Goal: Task Accomplishment & Management: Complete application form

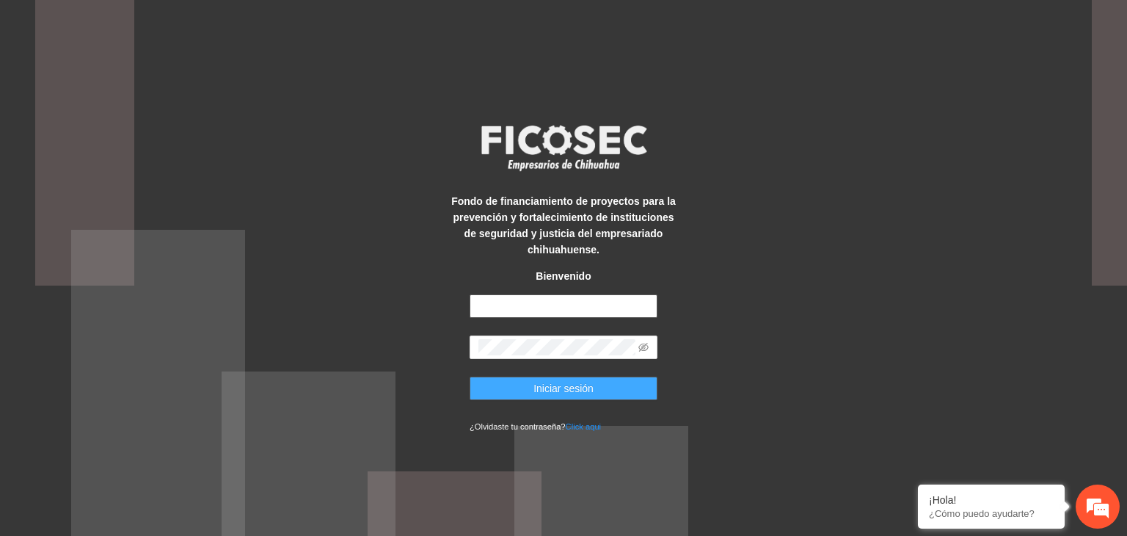
type input "**********"
click at [542, 395] on span "Iniciar sesión" at bounding box center [564, 388] width 60 height 16
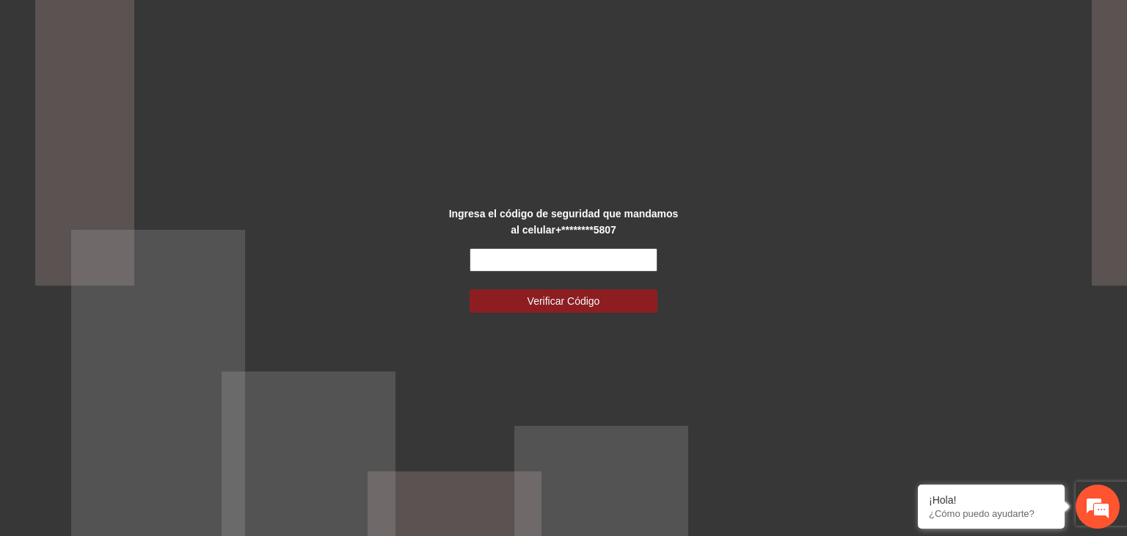
click at [550, 255] on input "text" at bounding box center [564, 259] width 188 height 23
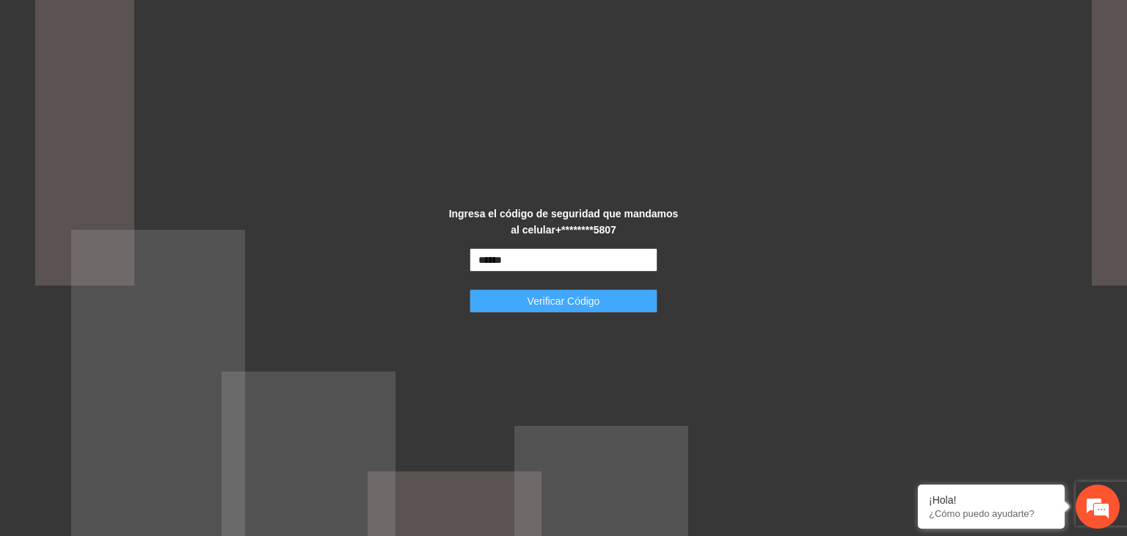
type input "******"
click at [547, 297] on span "Verificar Código" at bounding box center [564, 301] width 73 height 16
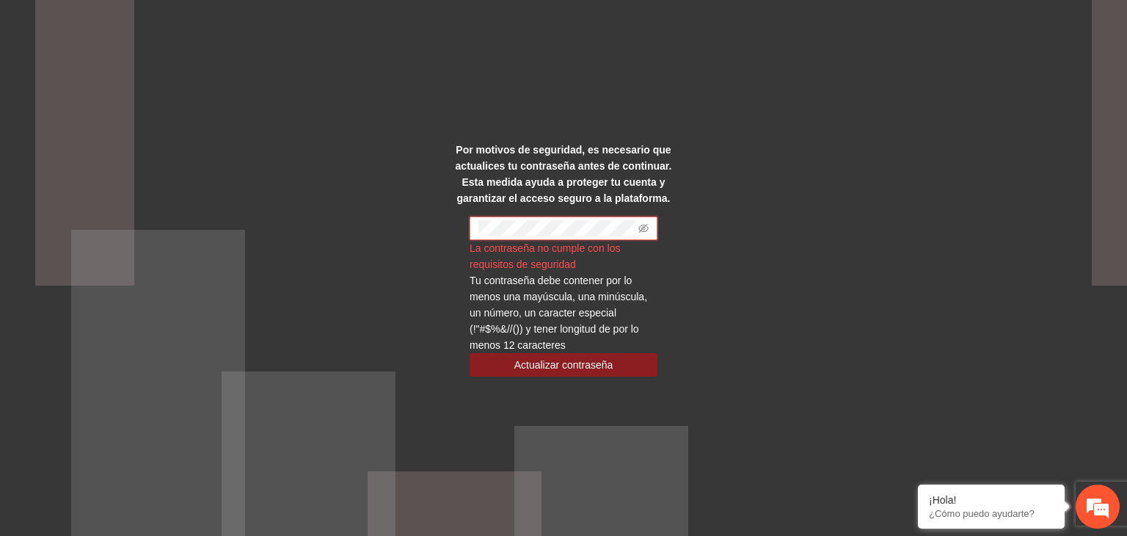
click at [754, 229] on div "Por motivos de seguridad, es necesario que actualices tu contraseña antes de co…" at bounding box center [563, 268] width 1127 height 536
click at [570, 363] on span "Actualizar contraseña" at bounding box center [564, 365] width 99 height 16
click at [646, 229] on icon "eye-invisible" at bounding box center [644, 228] width 10 height 10
click at [790, 222] on div "Por motivos de seguridad, es necesario que actualices tu contraseña antes de co…" at bounding box center [563, 268] width 1127 height 536
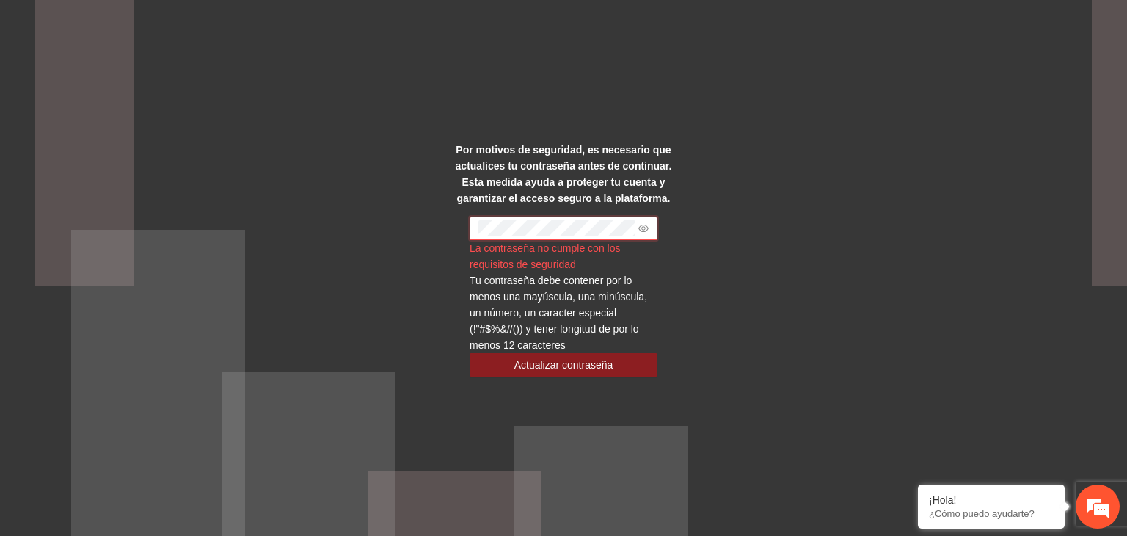
click at [766, 283] on div "Por motivos de seguridad, es necesario que actualices tu contraseña antes de co…" at bounding box center [563, 268] width 1127 height 536
click at [578, 368] on span "Actualizar contraseña" at bounding box center [564, 365] width 99 height 16
click at [474, 225] on span at bounding box center [564, 228] width 188 height 23
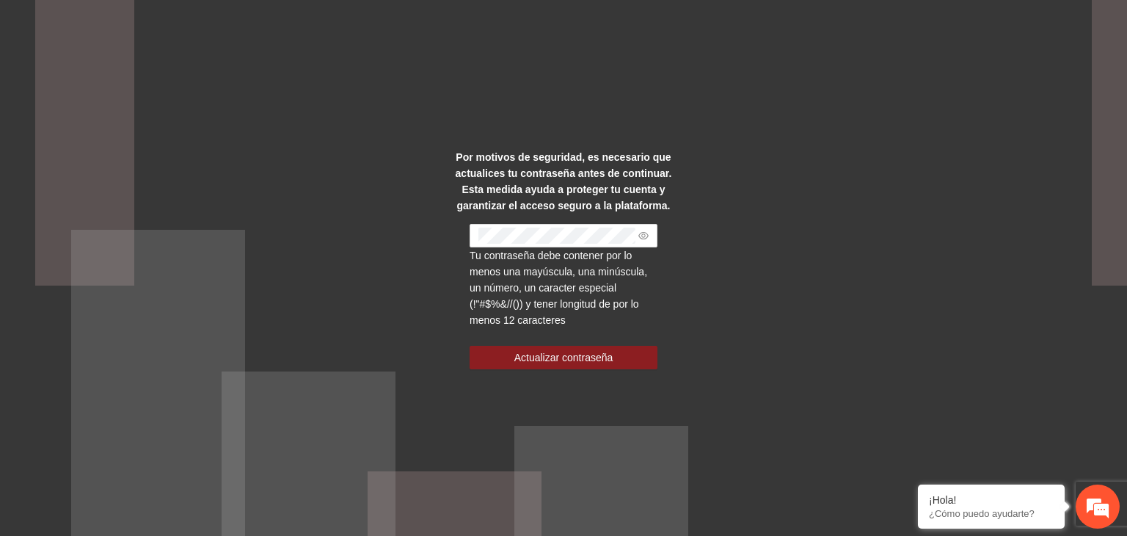
click at [895, 300] on div "Por motivos de seguridad, es necesario que actualices tu contraseña antes de co…" at bounding box center [563, 268] width 1127 height 536
click at [605, 355] on span "Actualizar contraseña" at bounding box center [564, 357] width 99 height 16
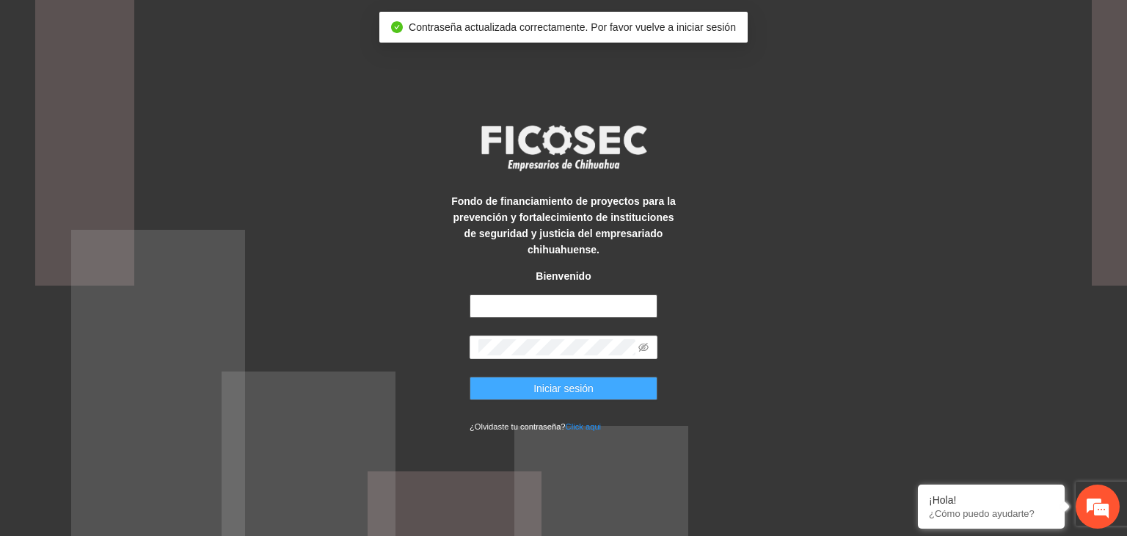
type input "**********"
click at [577, 380] on span "Iniciar sesión" at bounding box center [564, 388] width 60 height 16
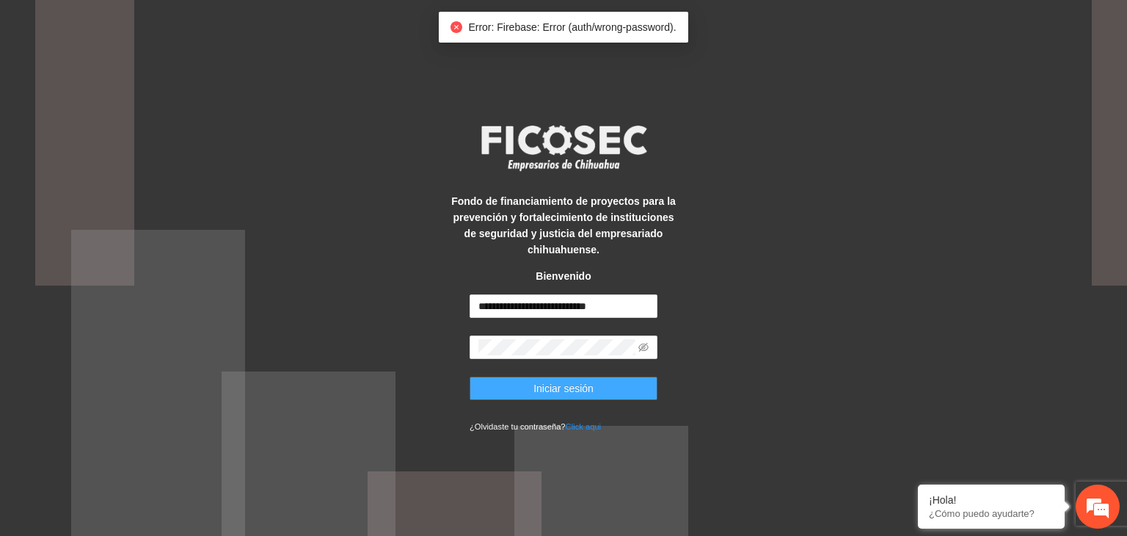
click at [577, 380] on span "Iniciar sesión" at bounding box center [564, 388] width 60 height 16
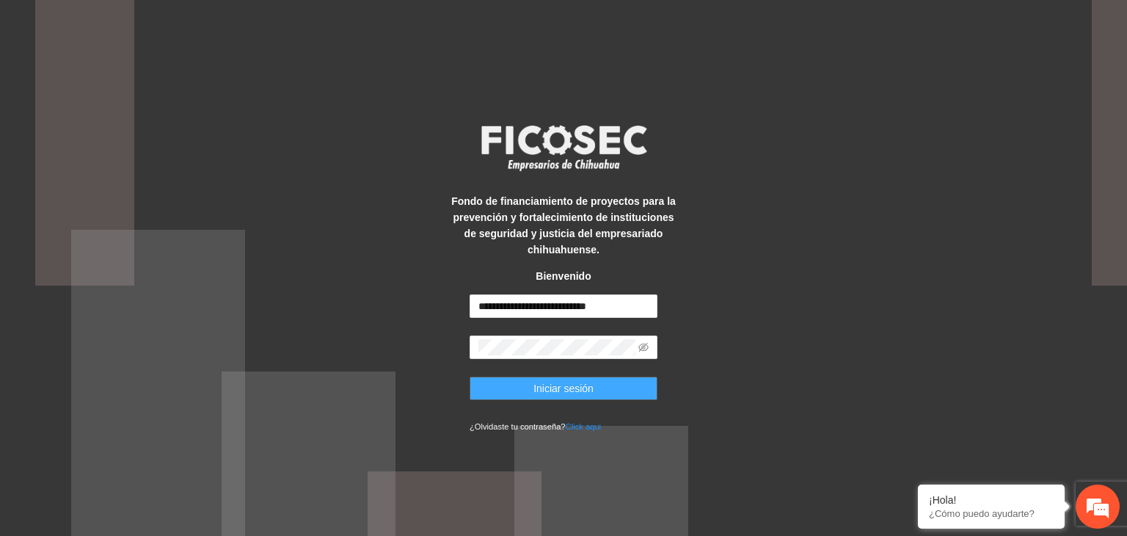
click at [609, 384] on button "Iniciar sesión" at bounding box center [564, 388] width 188 height 23
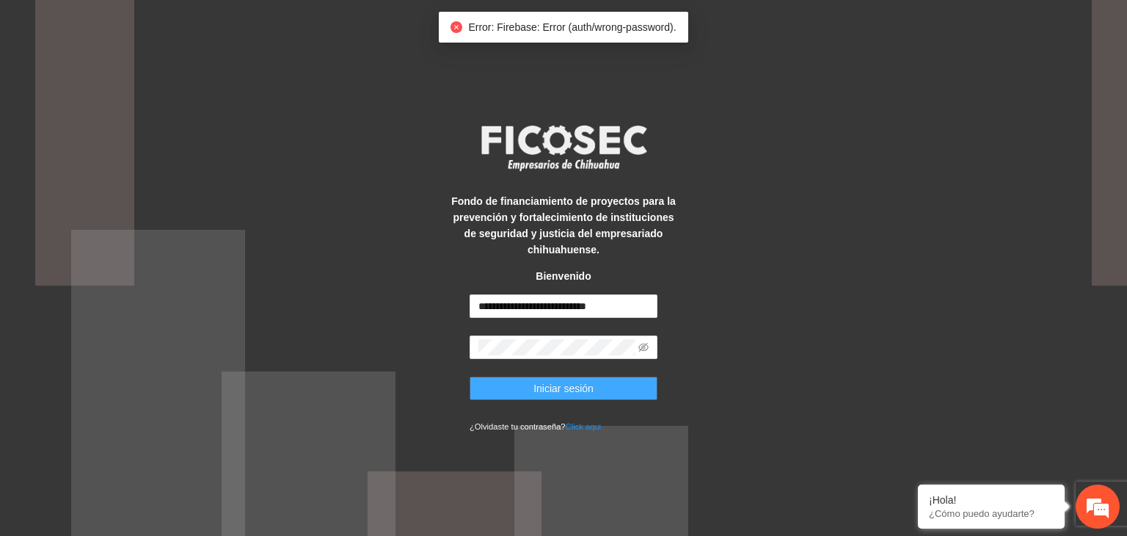
click at [609, 384] on button "Iniciar sesión" at bounding box center [564, 388] width 188 height 23
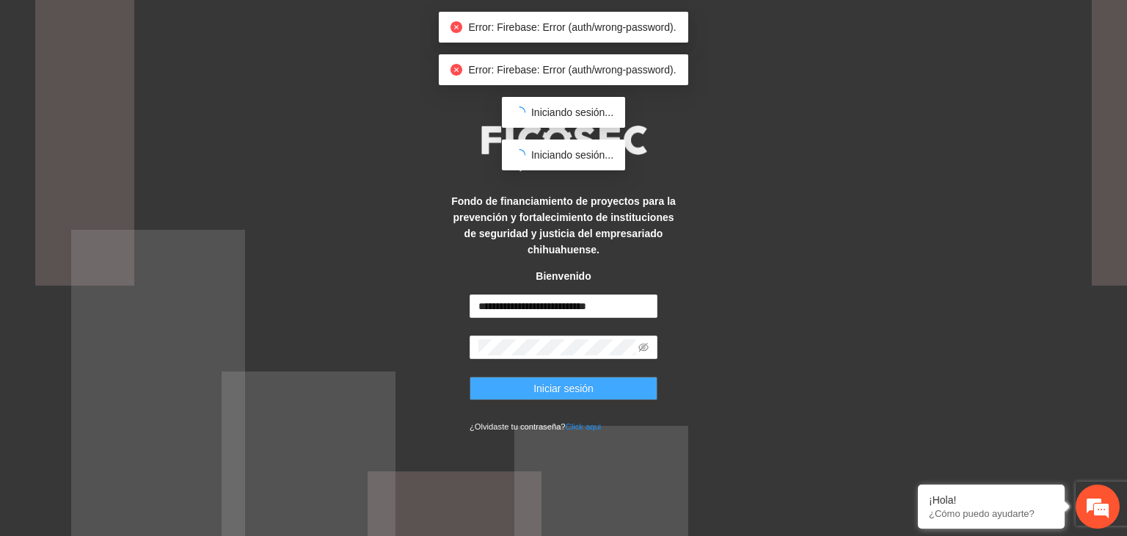
click at [609, 384] on button "Iniciar sesión" at bounding box center [564, 388] width 188 height 23
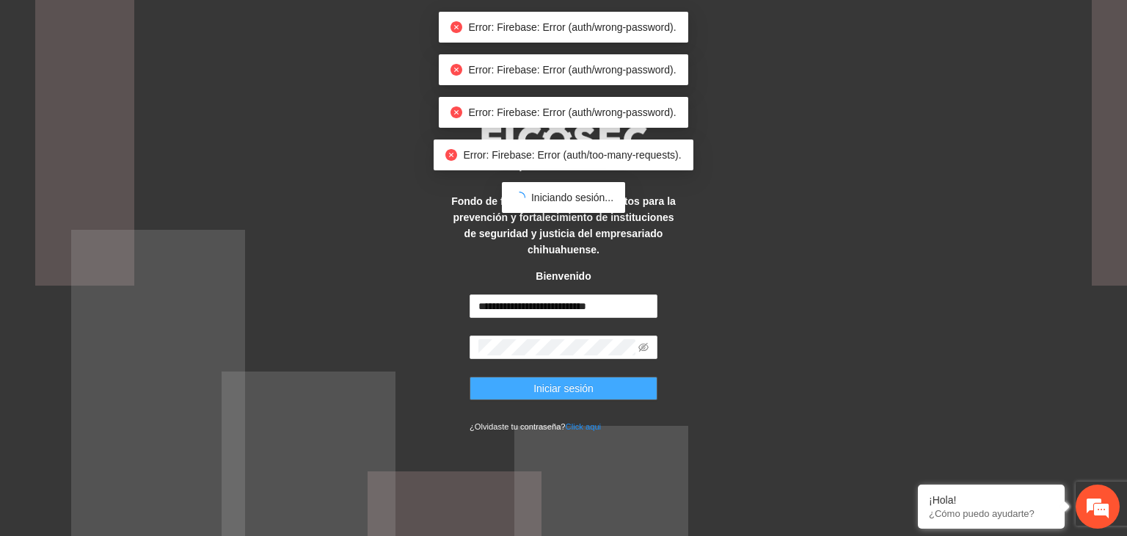
click at [609, 384] on button "Iniciar sesión" at bounding box center [564, 388] width 188 height 23
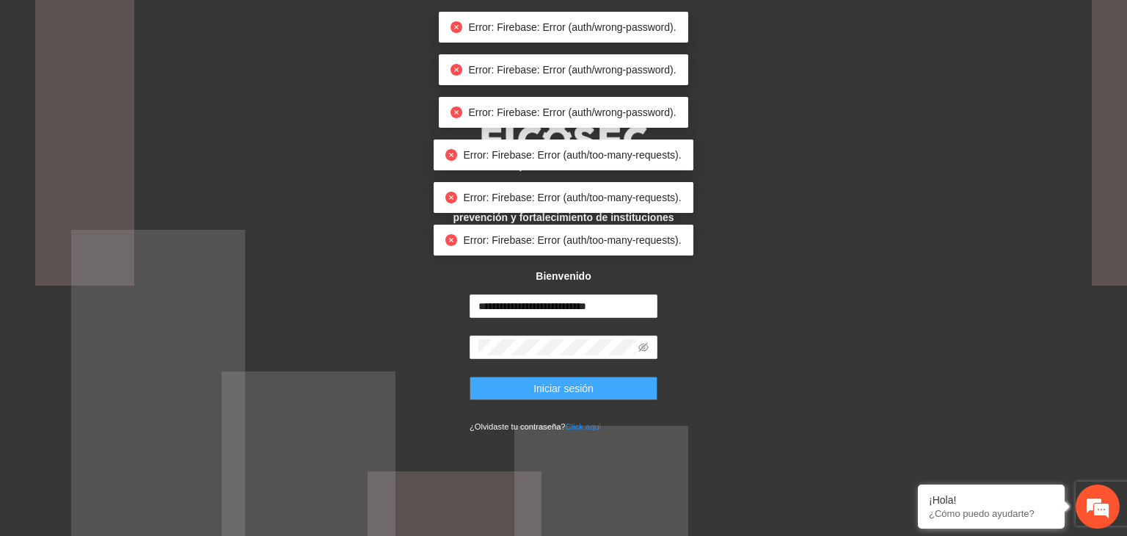
click at [609, 384] on button "Iniciar sesión" at bounding box center [564, 388] width 188 height 23
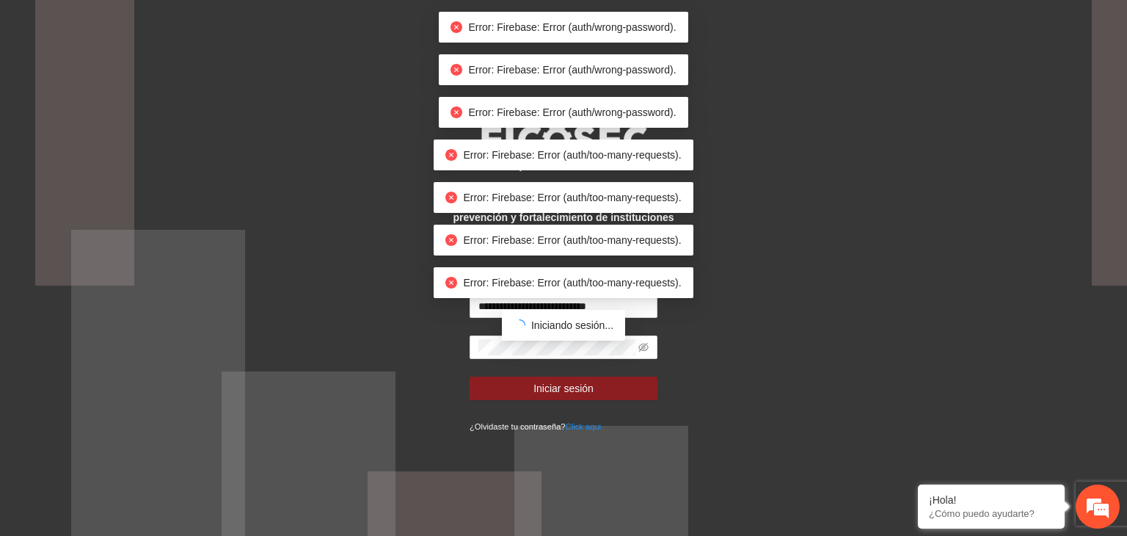
click at [609, 382] on body "**********" at bounding box center [563, 268] width 1127 height 536
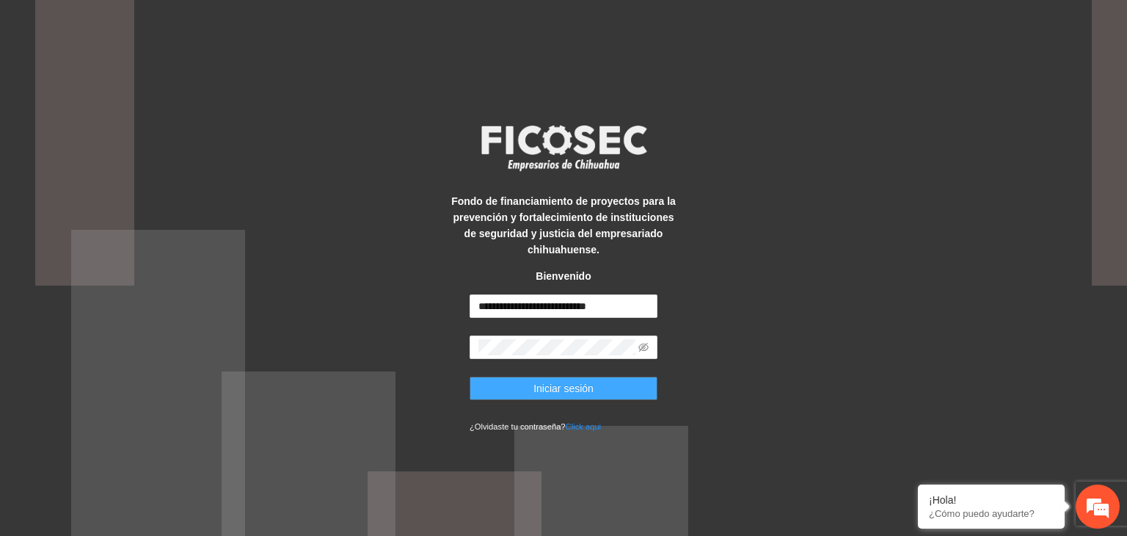
click at [553, 377] on button "Iniciar sesión" at bounding box center [564, 388] width 188 height 23
type input "**********"
click at [547, 391] on span "Iniciar sesión" at bounding box center [564, 388] width 60 height 16
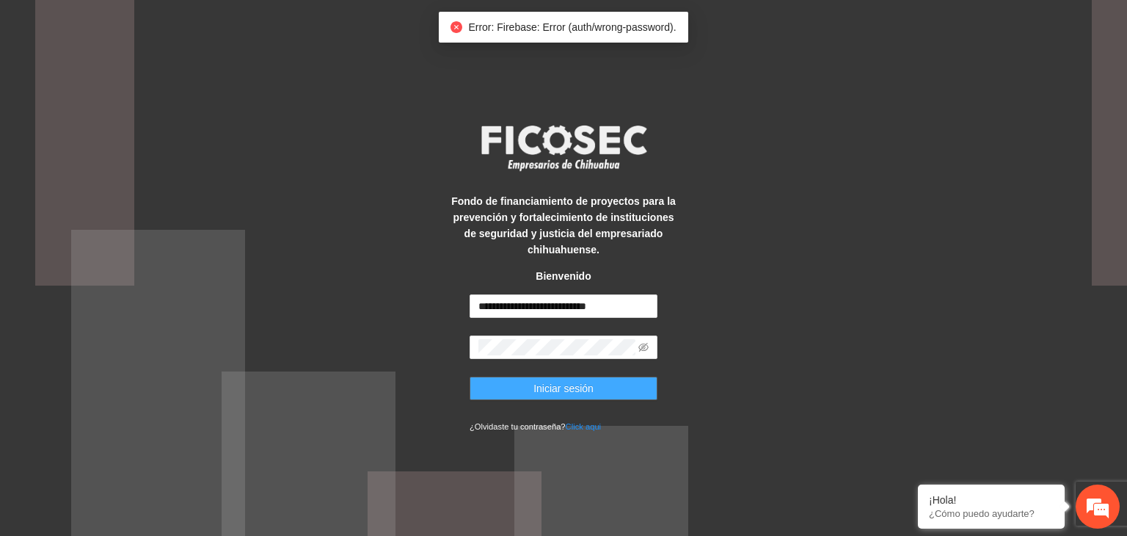
click at [547, 391] on span "Iniciar sesión" at bounding box center [564, 388] width 60 height 16
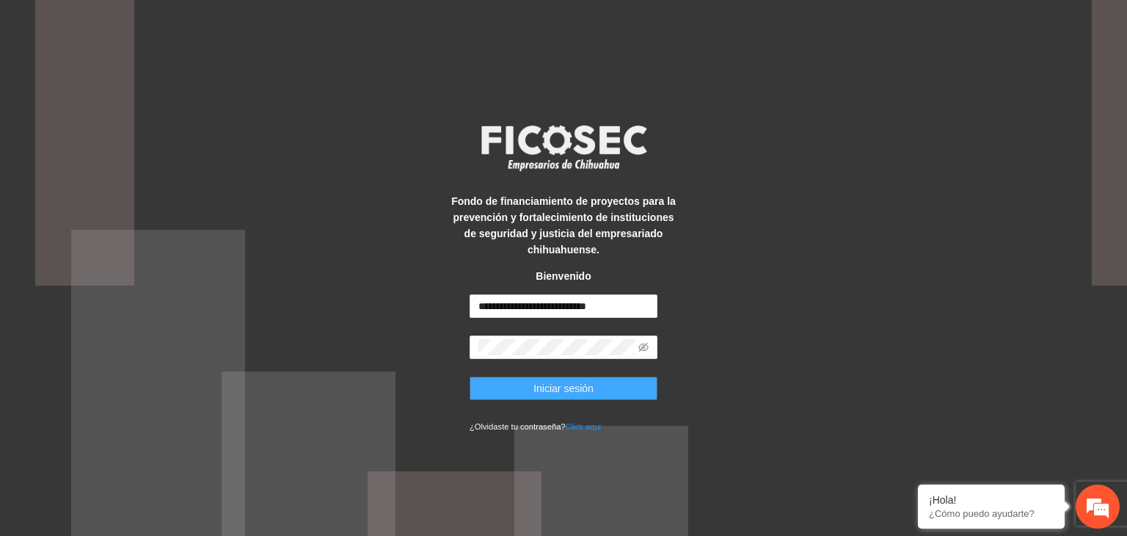
click at [547, 391] on span "Iniciar sesión" at bounding box center [564, 388] width 60 height 16
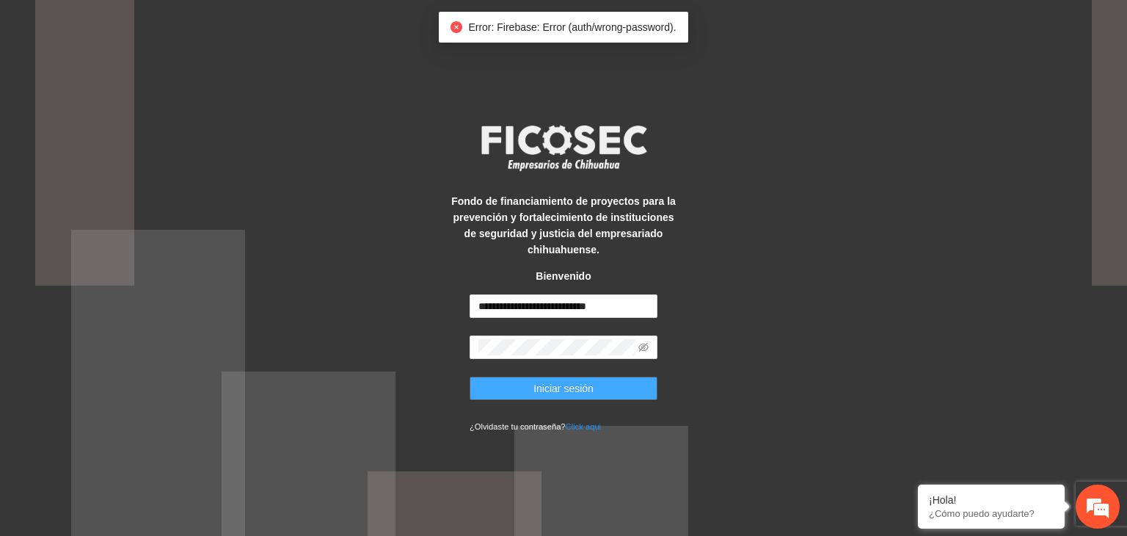
click at [547, 391] on span "Iniciar sesión" at bounding box center [564, 388] width 60 height 16
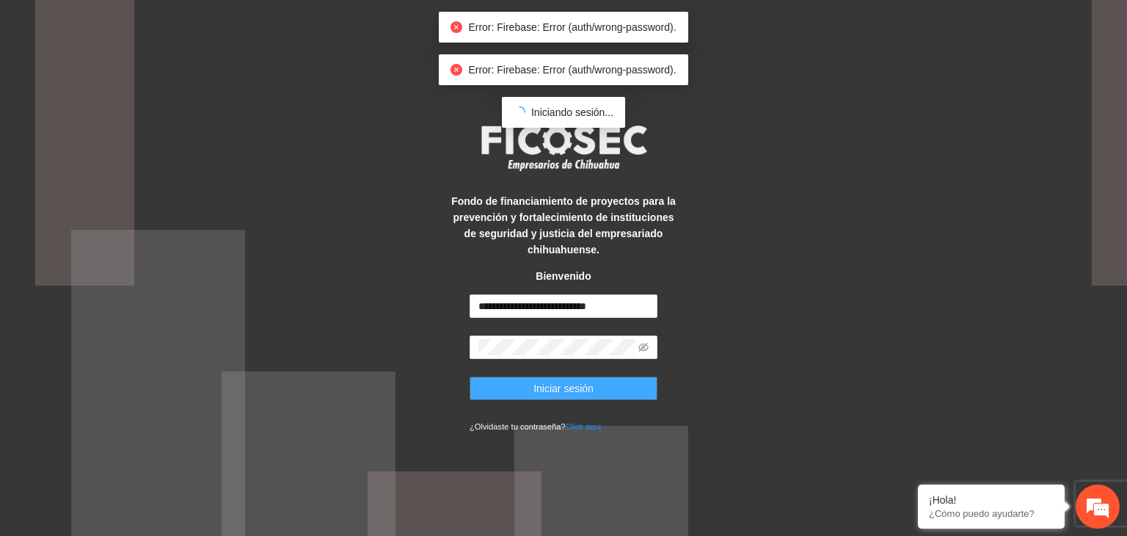
click at [547, 391] on span "Iniciar sesión" at bounding box center [564, 388] width 60 height 16
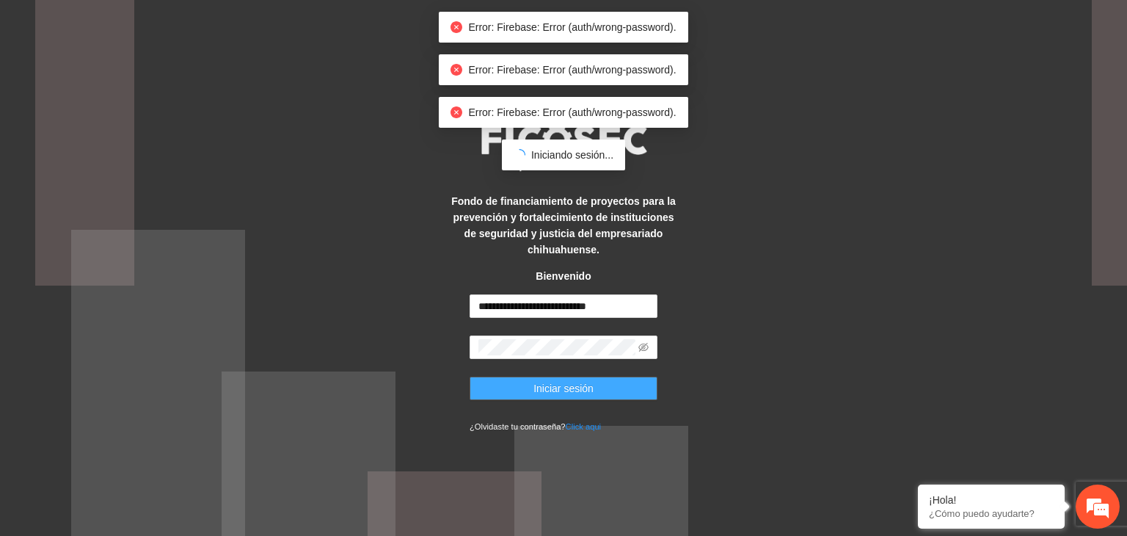
click at [547, 391] on span "Iniciar sesión" at bounding box center [564, 388] width 60 height 16
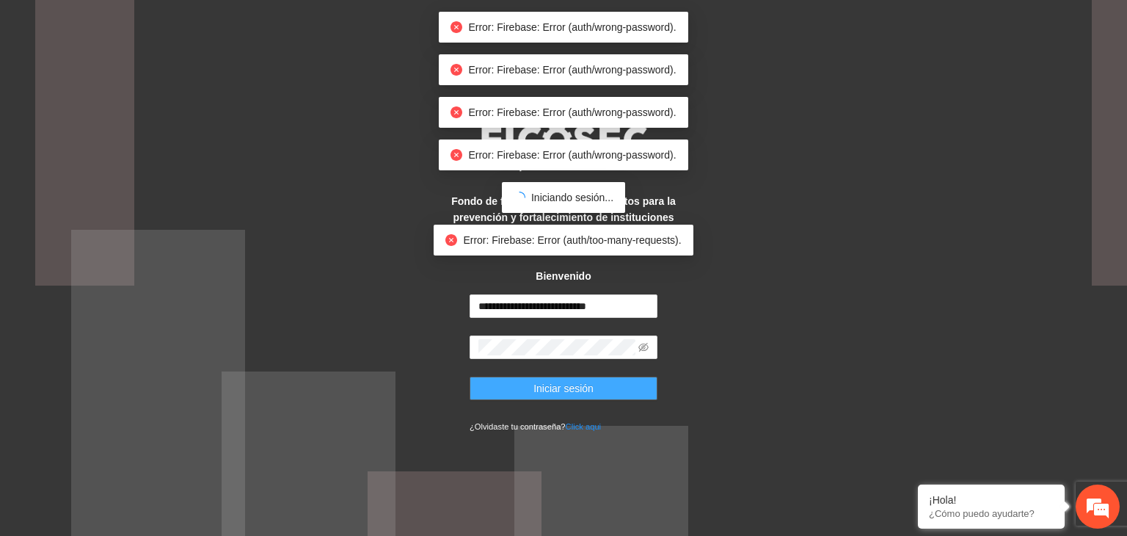
click at [547, 391] on span "Iniciar sesión" at bounding box center [564, 388] width 60 height 16
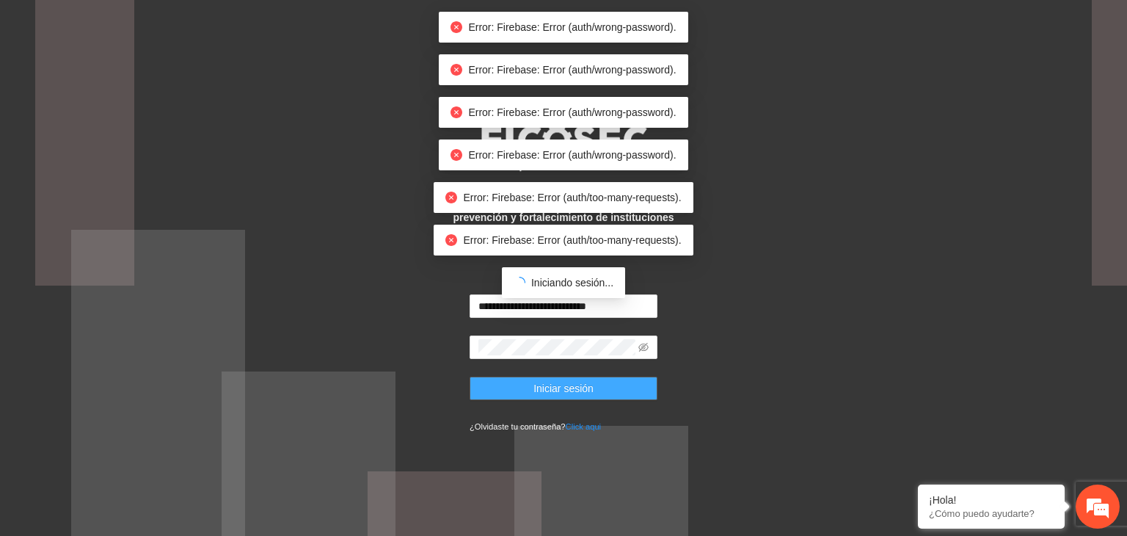
click at [547, 391] on body "**********" at bounding box center [563, 268] width 1127 height 536
click at [547, 391] on span "Iniciar sesión" at bounding box center [564, 388] width 60 height 16
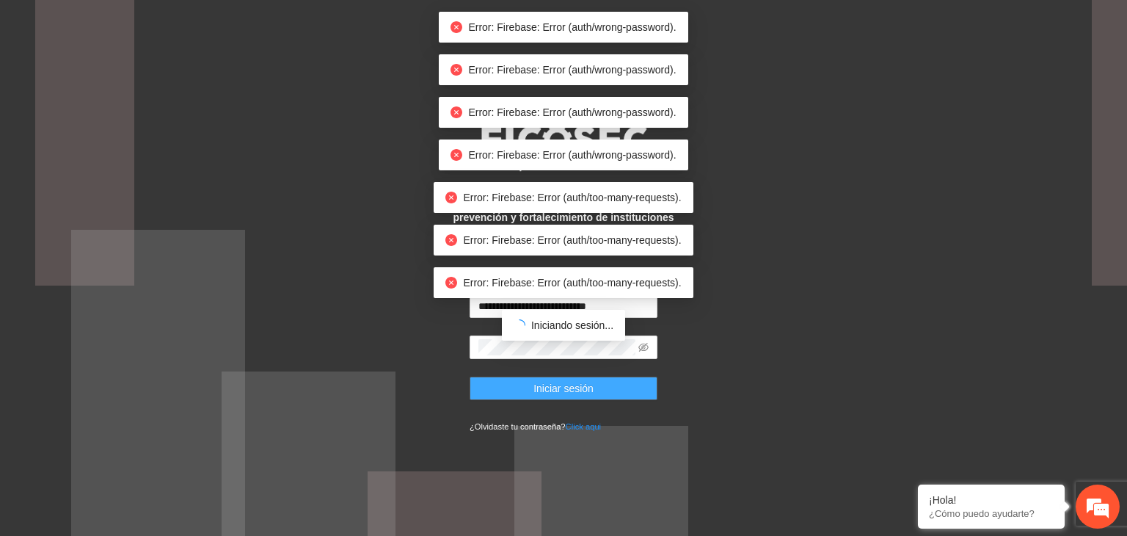
click at [547, 391] on body "**********" at bounding box center [563, 268] width 1127 height 536
click at [547, 391] on span "Iniciar sesión" at bounding box center [564, 388] width 60 height 16
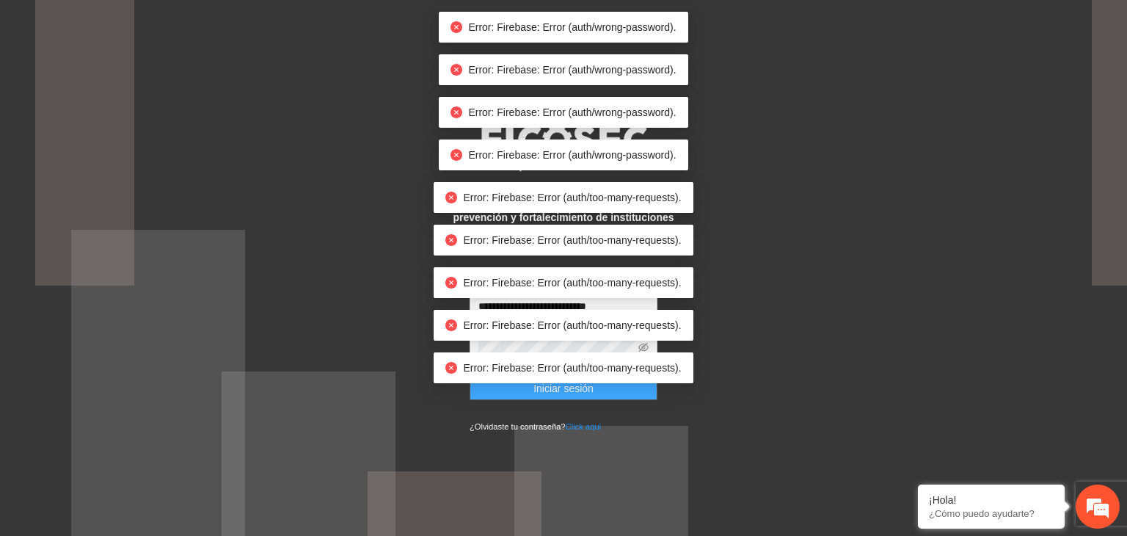
click at [547, 391] on body "**********" at bounding box center [563, 268] width 1127 height 536
click at [547, 391] on span "Iniciar sesión" at bounding box center [564, 388] width 60 height 16
click at [547, 391] on body "**********" at bounding box center [563, 268] width 1127 height 536
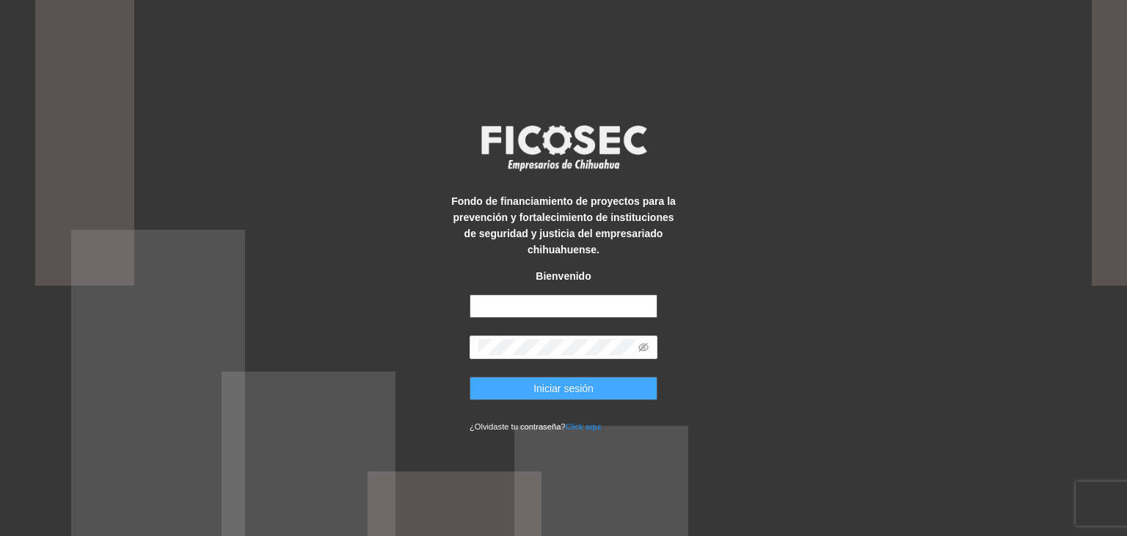
type input "**********"
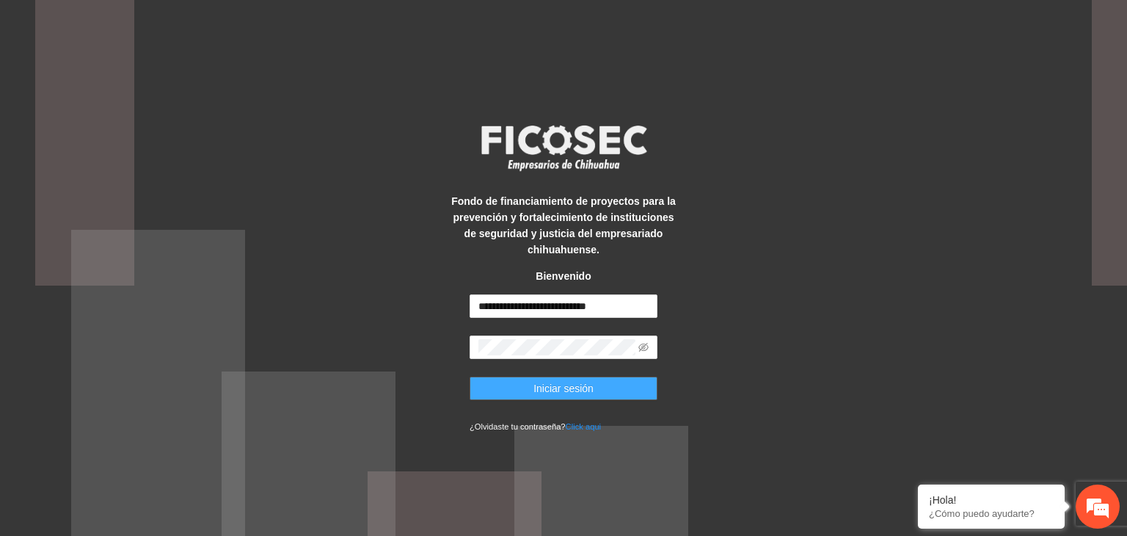
click at [573, 388] on span "Iniciar sesión" at bounding box center [564, 388] width 60 height 16
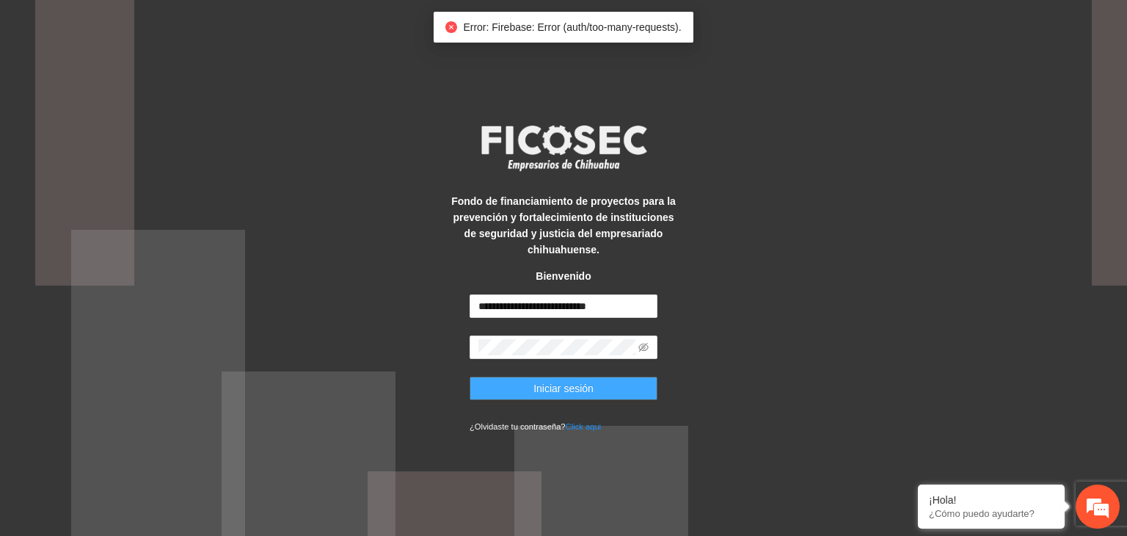
click at [573, 388] on span "Iniciar sesión" at bounding box center [564, 388] width 60 height 16
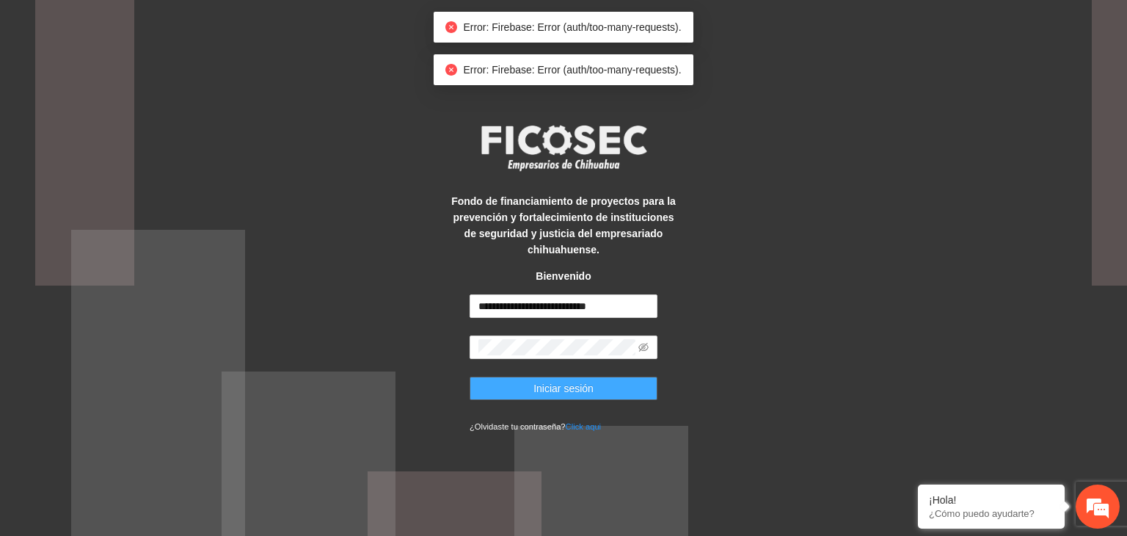
click at [573, 388] on span "Iniciar sesión" at bounding box center [564, 388] width 60 height 16
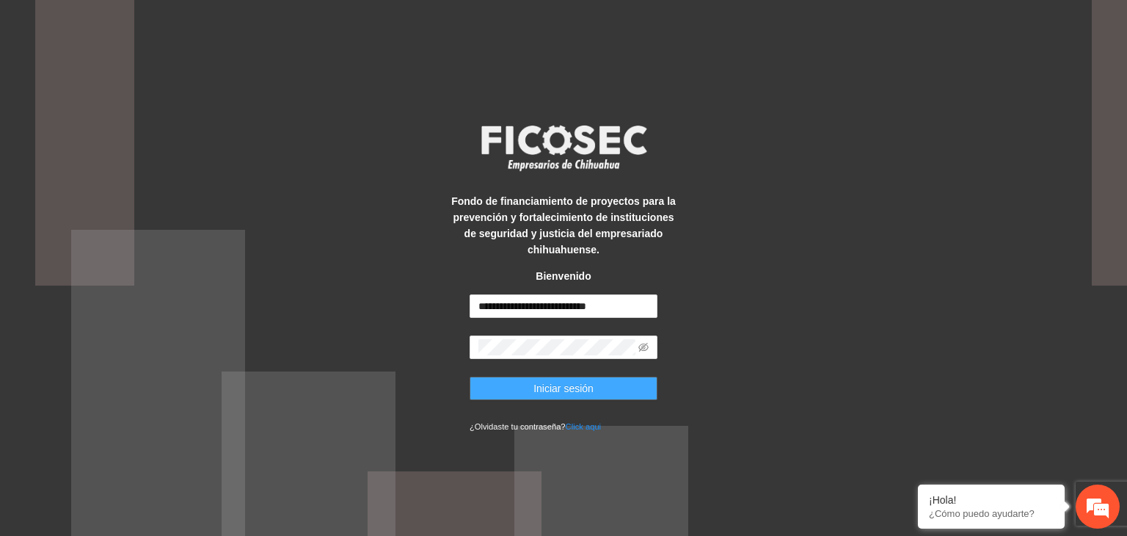
click at [573, 388] on span "Iniciar sesión" at bounding box center [564, 388] width 60 height 16
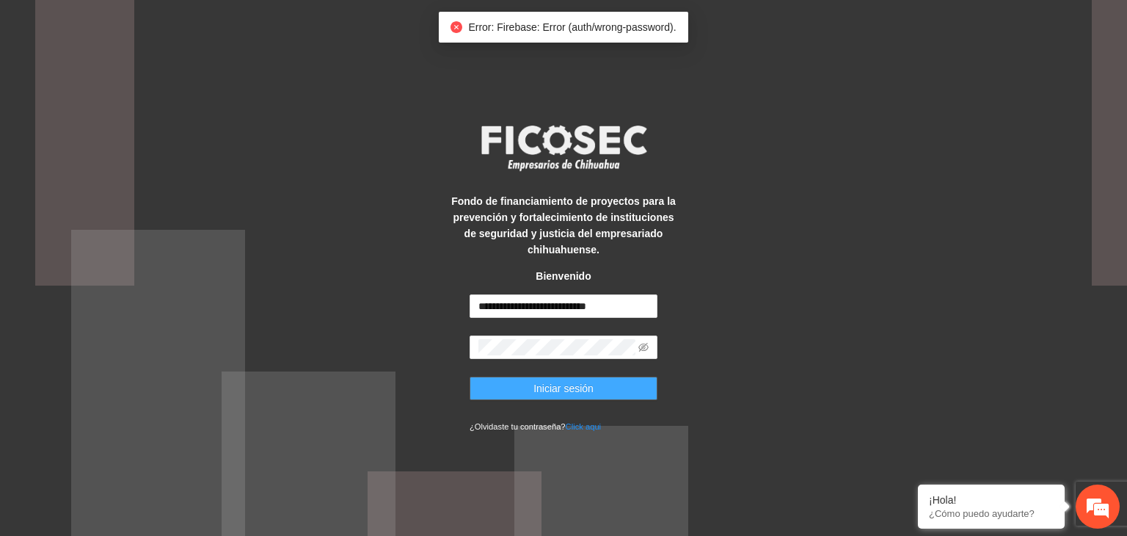
click at [573, 388] on span "Iniciar sesión" at bounding box center [564, 388] width 60 height 16
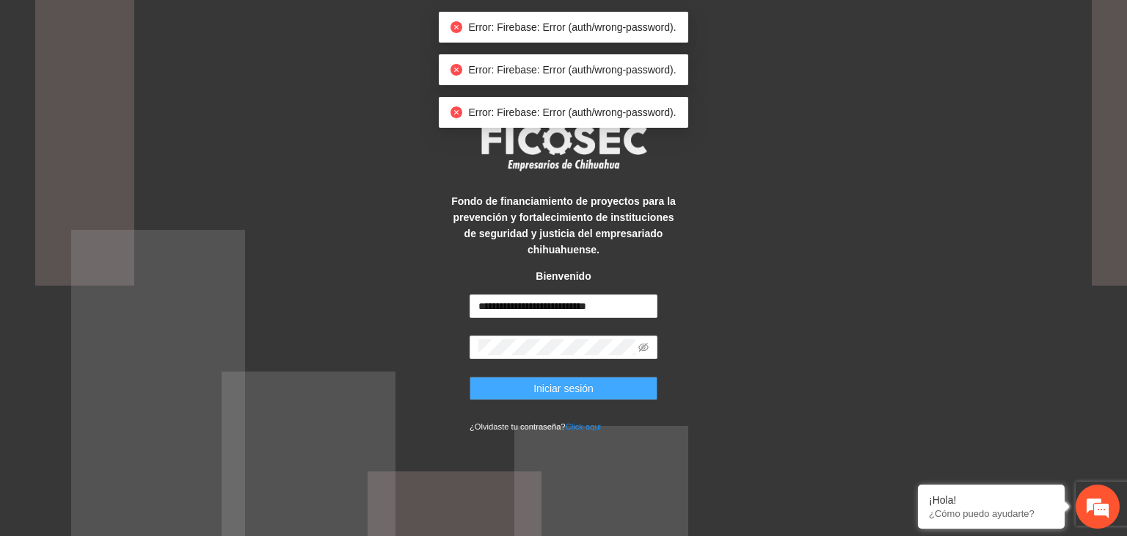
click at [576, 388] on span "Iniciar sesión" at bounding box center [564, 388] width 60 height 16
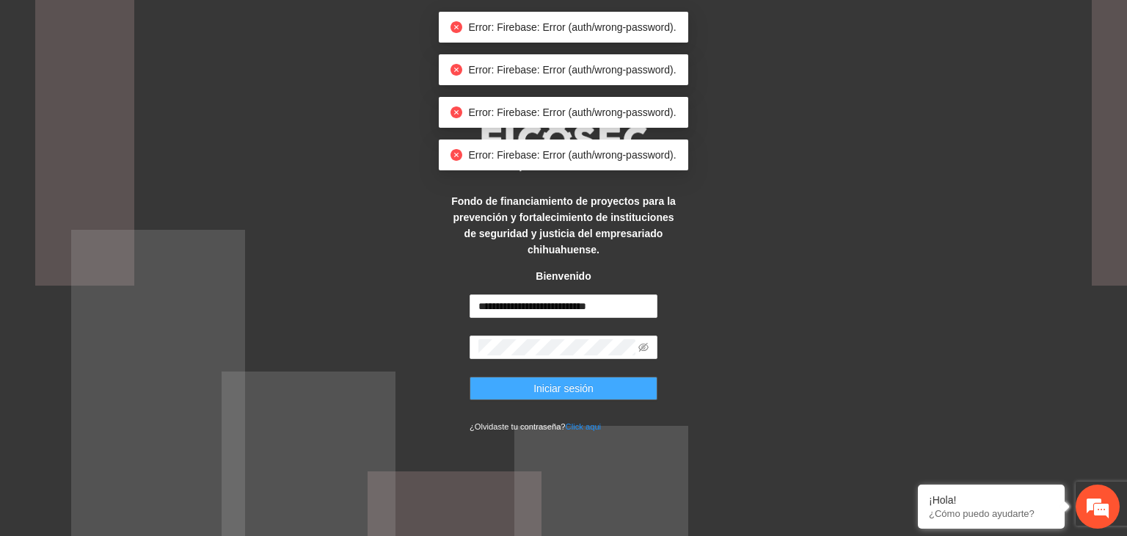
click at [576, 388] on span "Iniciar sesión" at bounding box center [564, 388] width 60 height 16
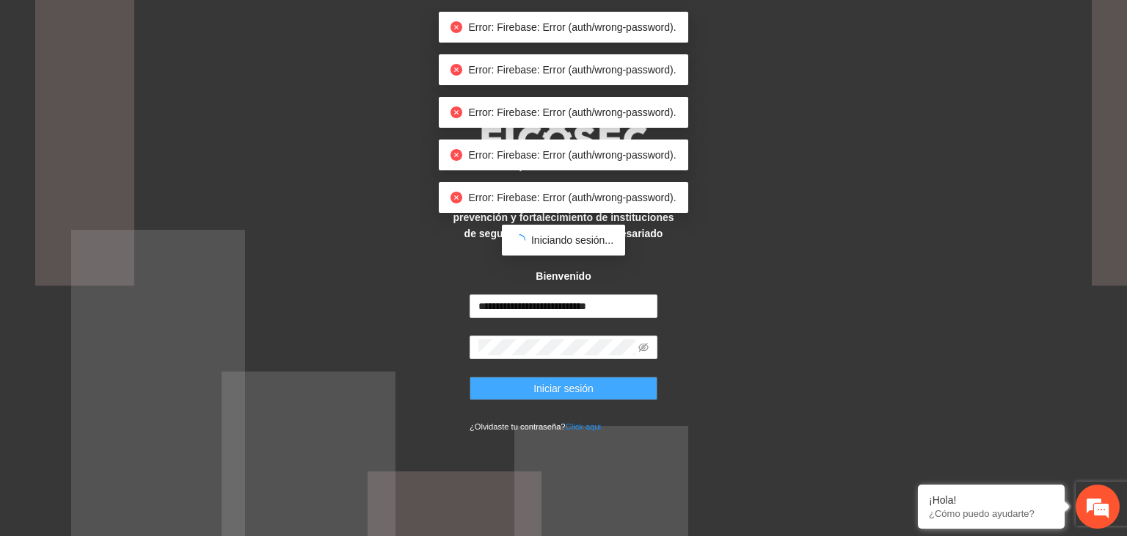
click at [576, 388] on span "Iniciar sesión" at bounding box center [564, 388] width 60 height 16
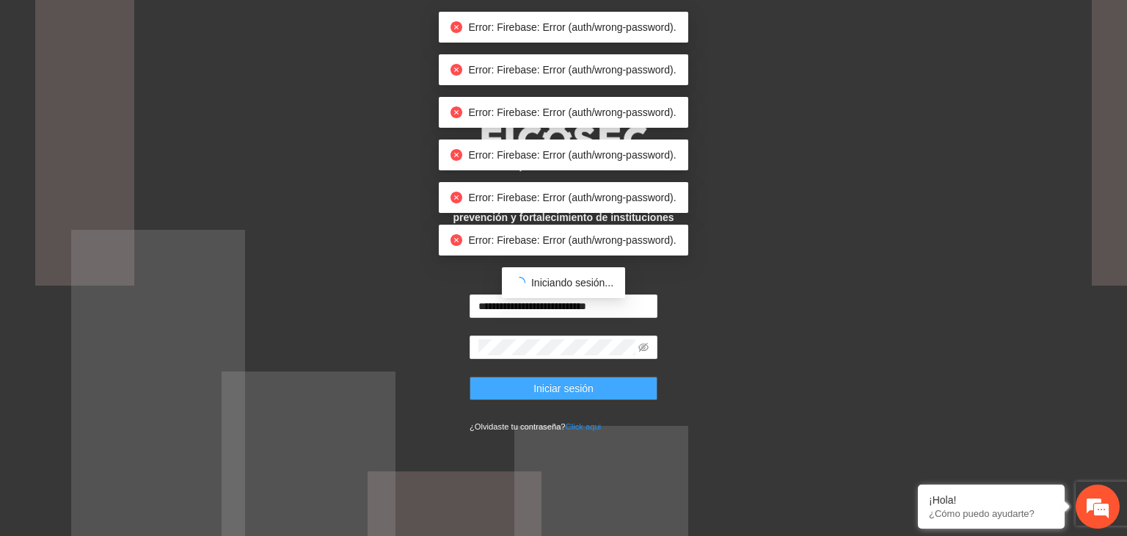
click at [576, 388] on span "Iniciar sesión" at bounding box center [564, 388] width 60 height 16
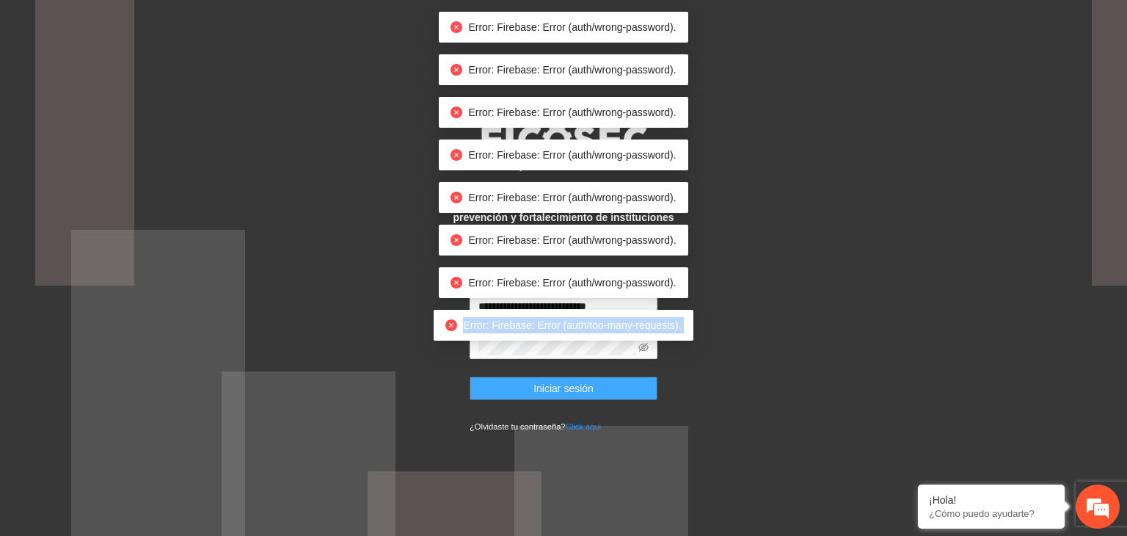
click at [576, 341] on div "Error: Firebase: Error (auth/too-many-requests)." at bounding box center [563, 325] width 259 height 31
click at [576, 388] on span "Iniciar sesión" at bounding box center [564, 388] width 60 height 16
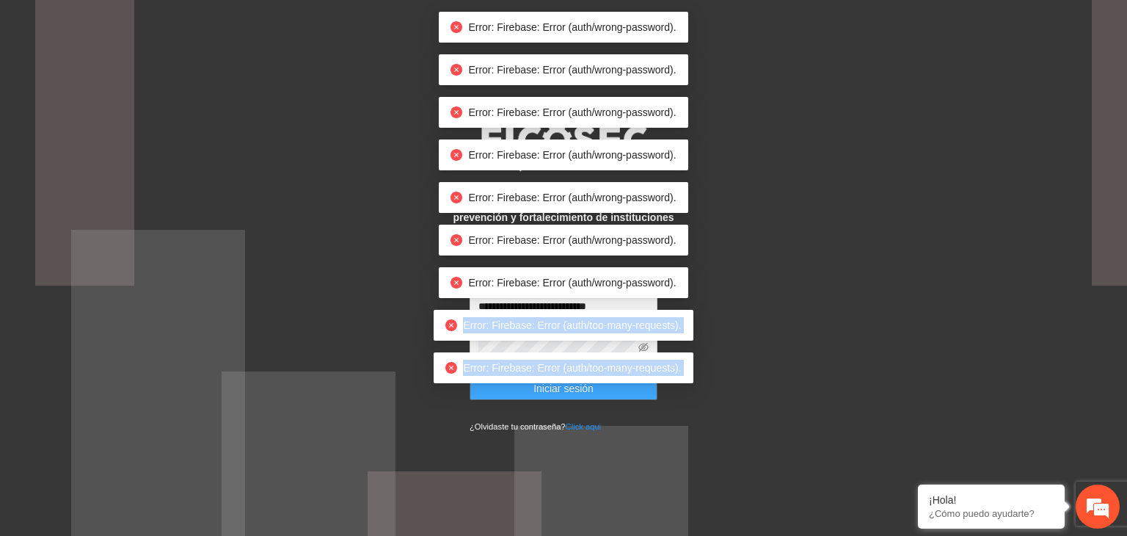
click at [576, 388] on body "**********" at bounding box center [563, 268] width 1127 height 536
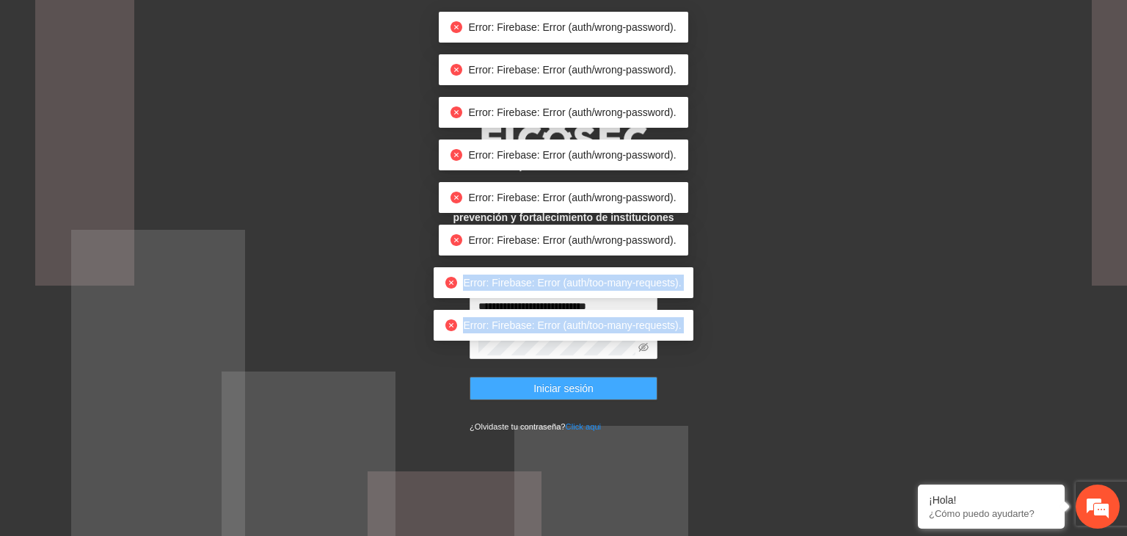
click at [576, 388] on span "Iniciar sesión" at bounding box center [564, 388] width 60 height 16
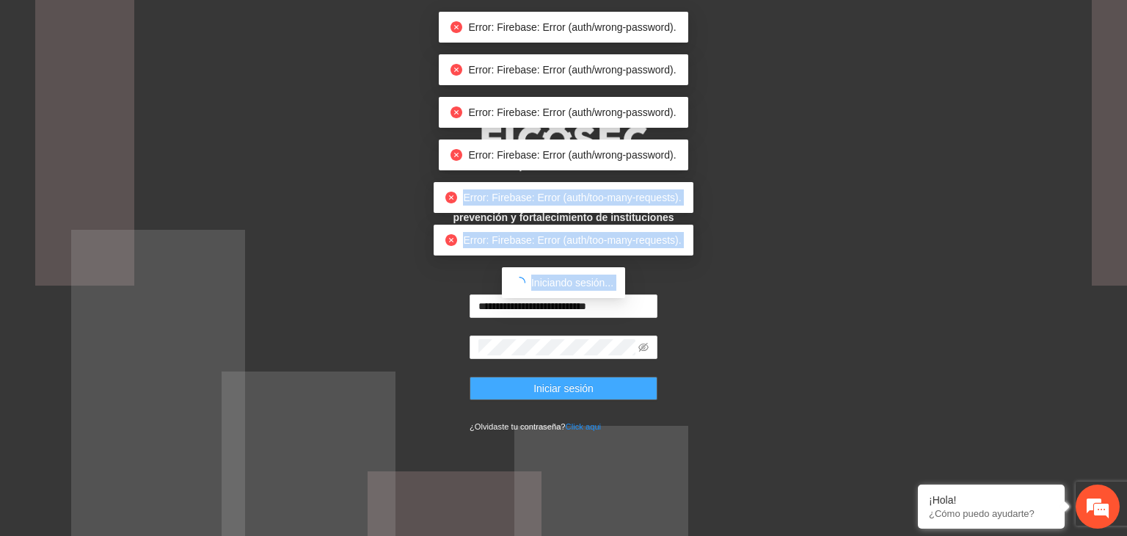
click at [576, 388] on span "Iniciar sesión" at bounding box center [564, 388] width 60 height 16
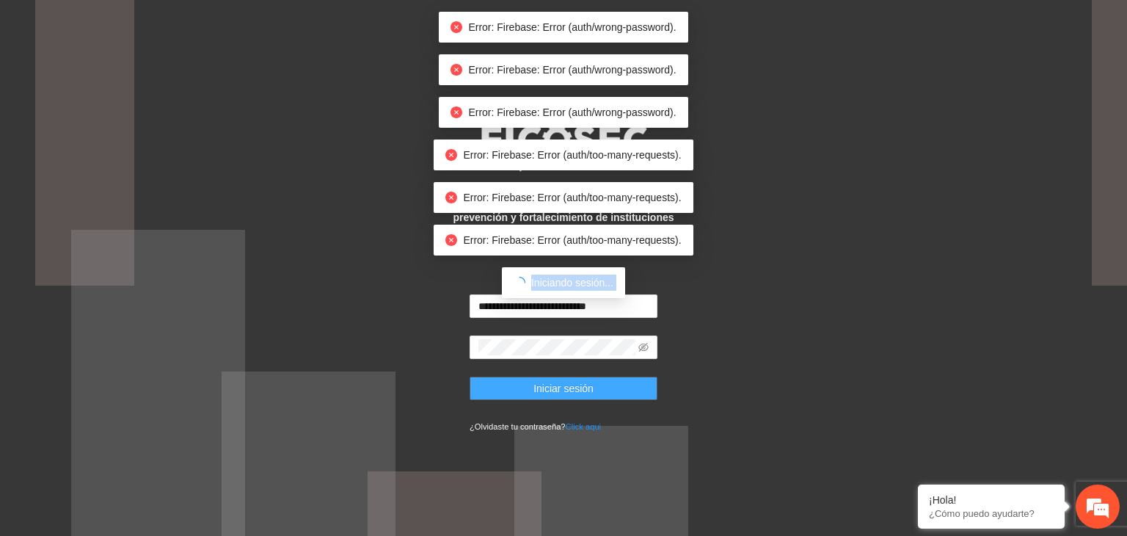
click at [576, 388] on body "**********" at bounding box center [563, 268] width 1127 height 536
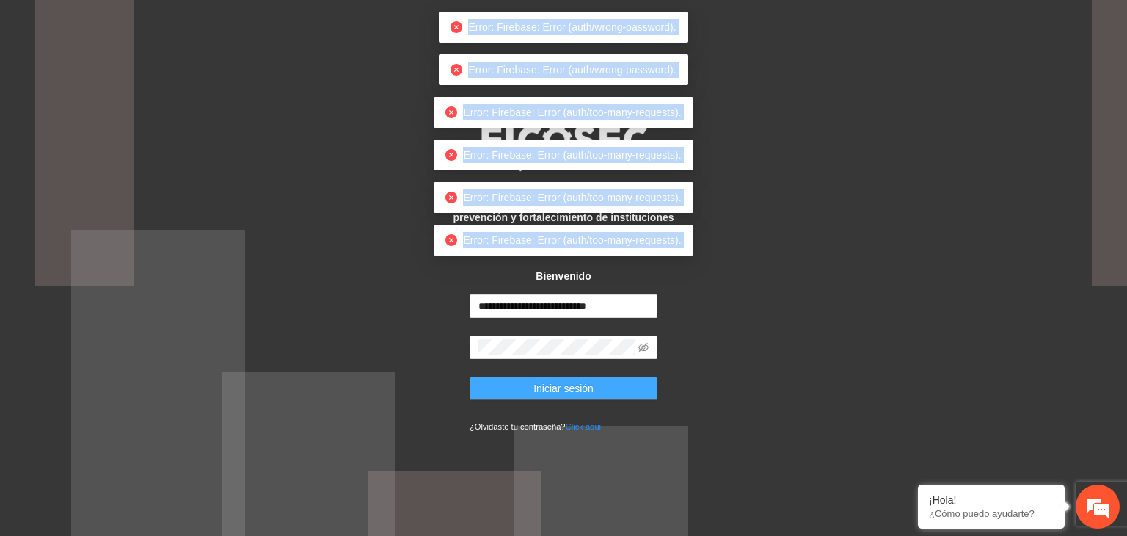
click at [576, 388] on body "**********" at bounding box center [563, 268] width 1127 height 536
click at [576, 388] on span "Iniciar sesión" at bounding box center [564, 388] width 60 height 16
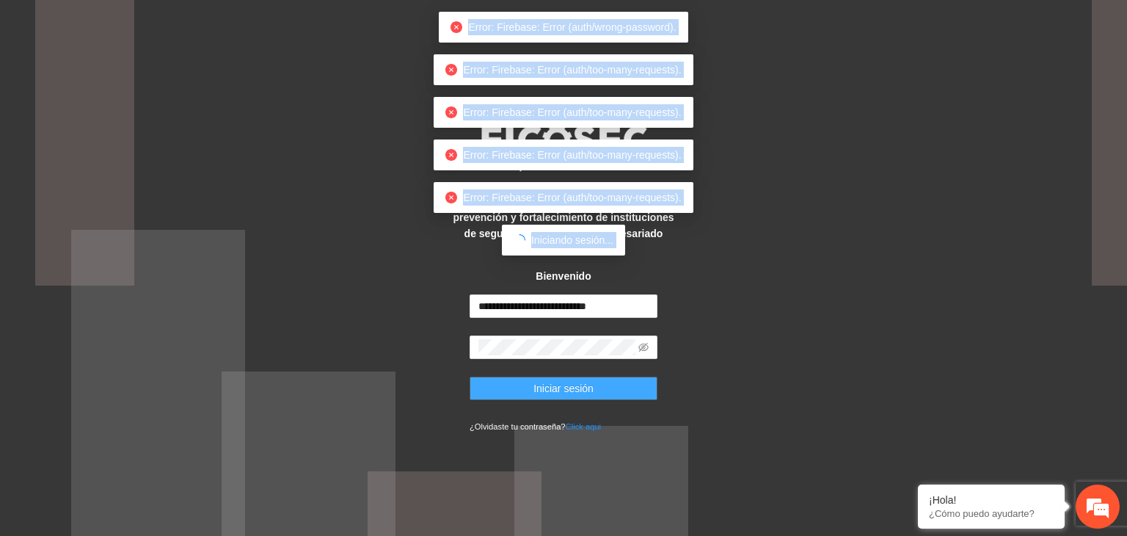
click at [576, 388] on span "Iniciar sesión" at bounding box center [564, 388] width 60 height 16
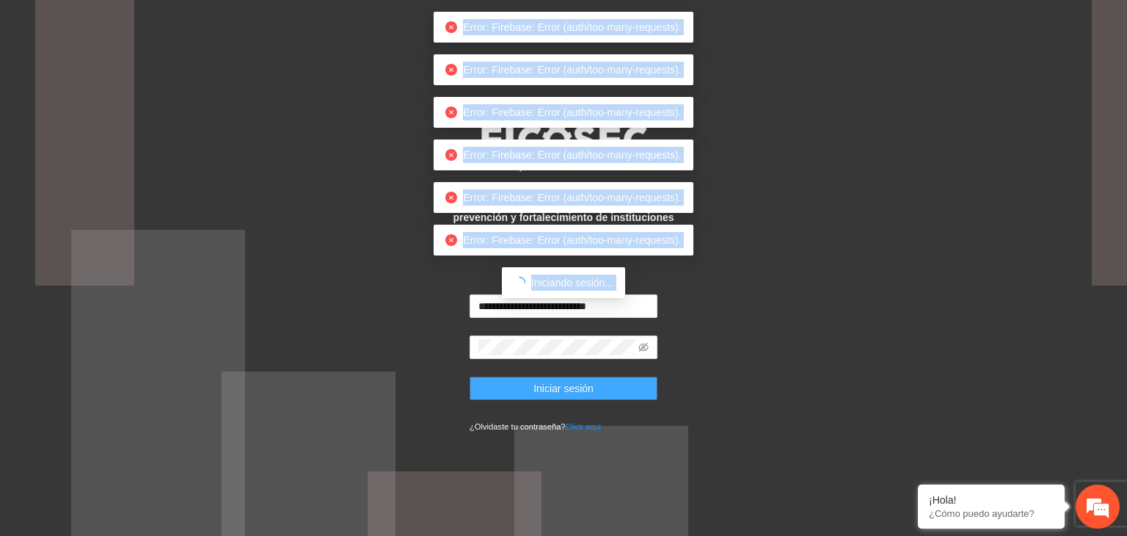
click at [576, 388] on body "**********" at bounding box center [563, 268] width 1127 height 536
click at [576, 388] on span "Iniciar sesión" at bounding box center [564, 388] width 60 height 16
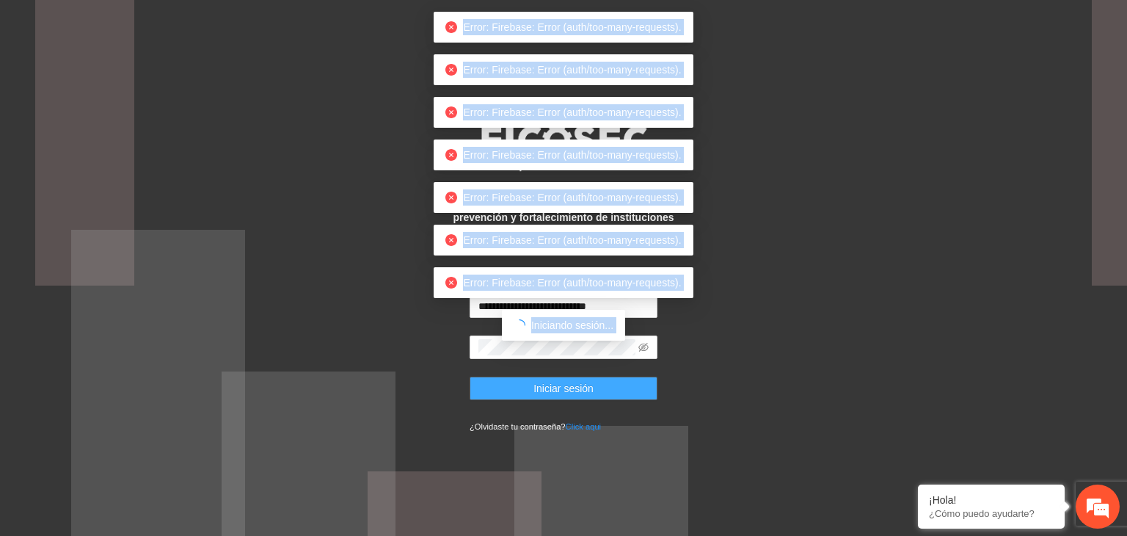
click at [576, 388] on span "Iniciar sesión" at bounding box center [564, 388] width 60 height 16
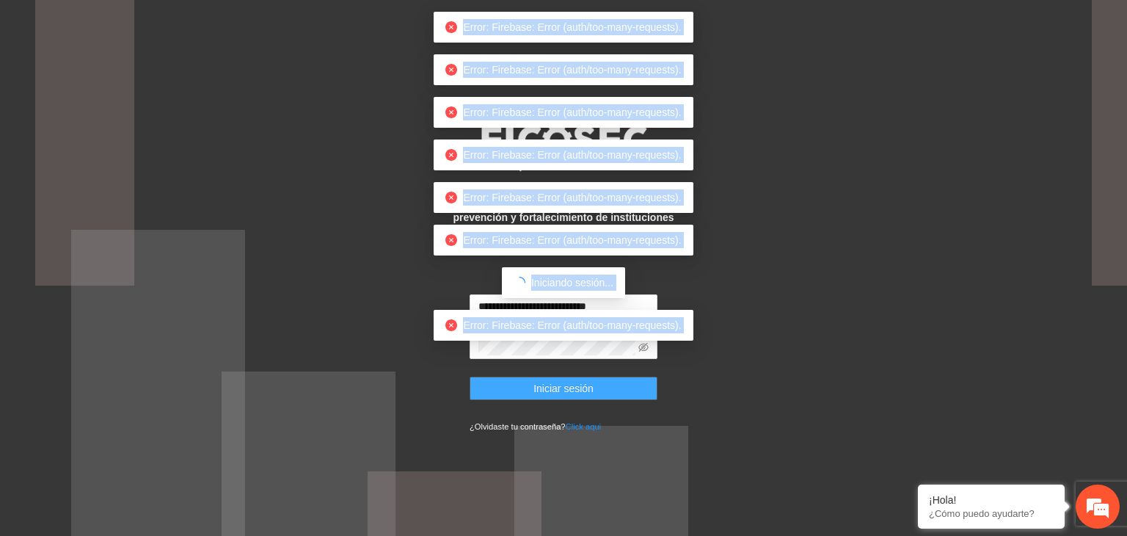
click at [576, 388] on body "**********" at bounding box center [563, 268] width 1127 height 536
click at [576, 388] on span "Iniciar sesión" at bounding box center [564, 388] width 60 height 16
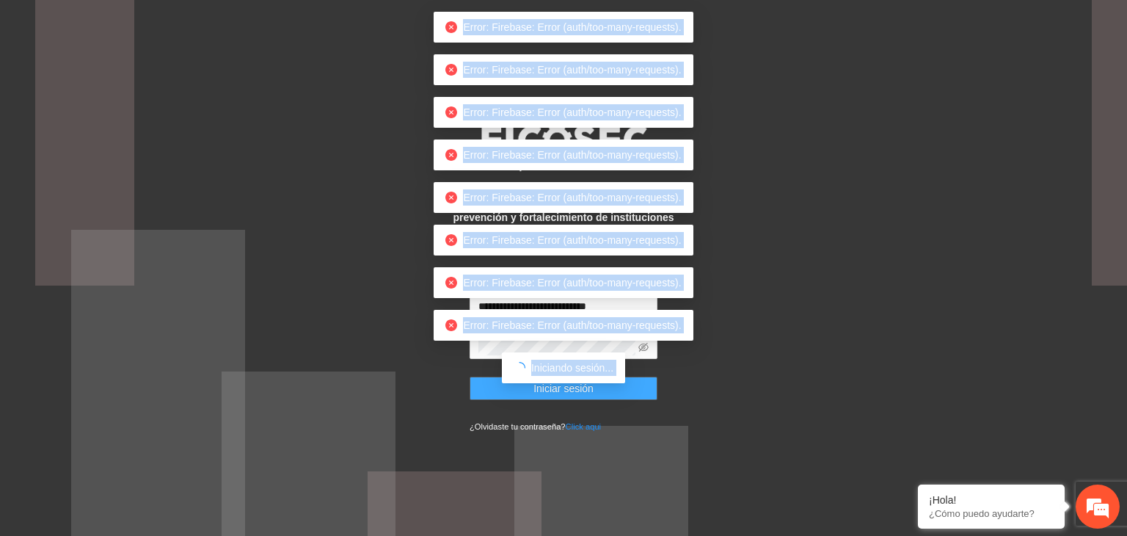
click at [576, 388] on span "Iniciar sesión" at bounding box center [564, 388] width 60 height 16
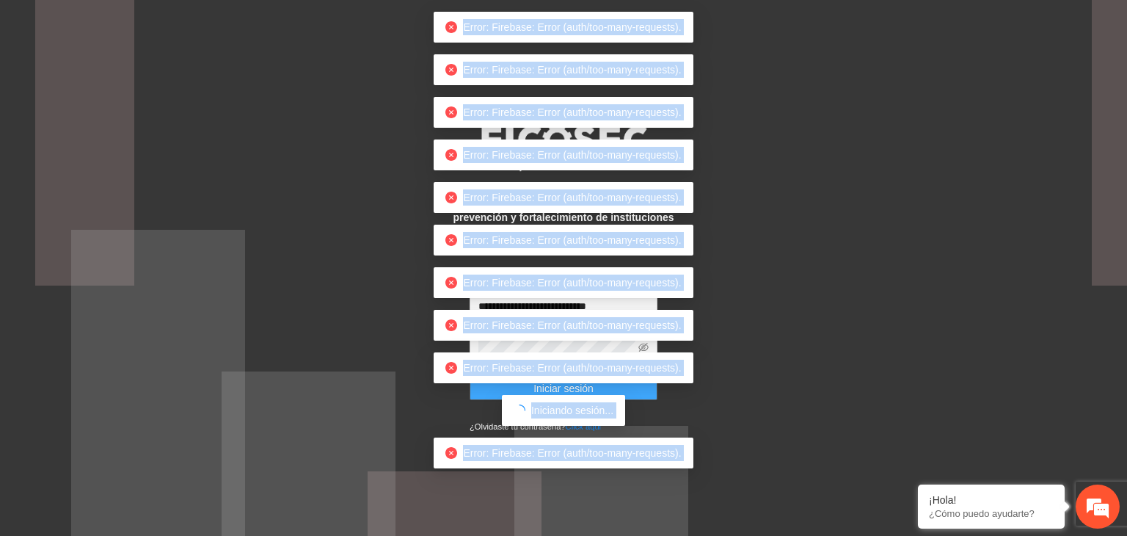
click at [576, 388] on body "**********" at bounding box center [563, 268] width 1127 height 536
click at [576, 388] on span "Iniciar sesión" at bounding box center [564, 388] width 60 height 16
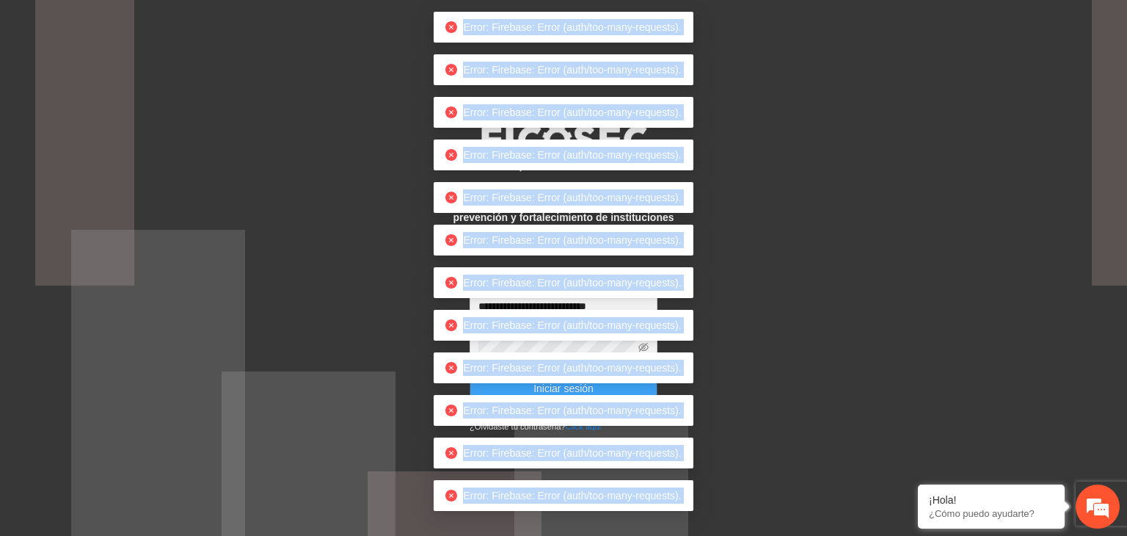
click at [576, 388] on span "Iniciar sesión" at bounding box center [564, 388] width 60 height 16
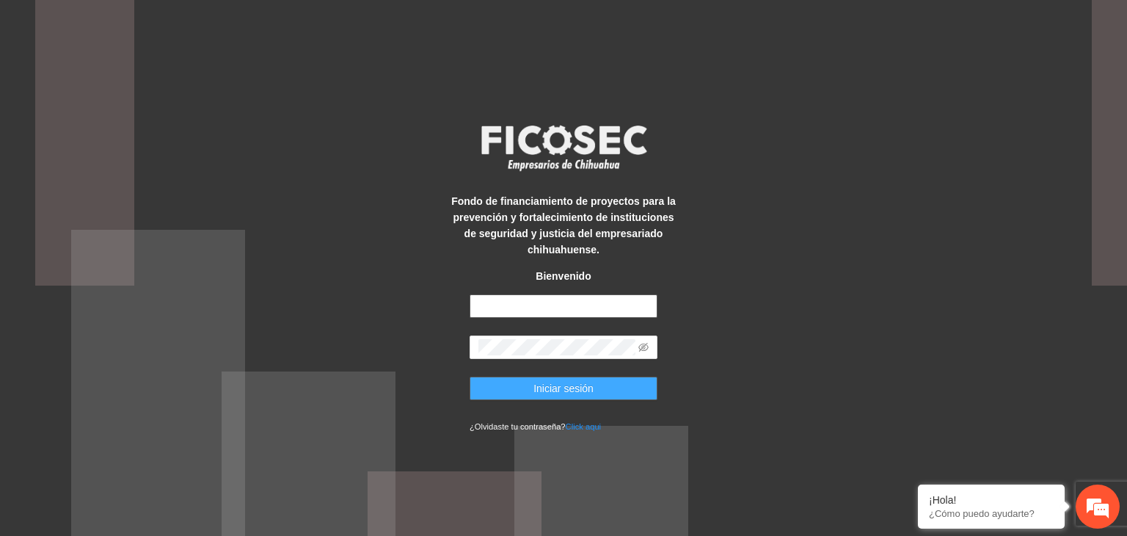
type input "**********"
click at [570, 380] on span "Iniciar sesión" at bounding box center [564, 388] width 60 height 16
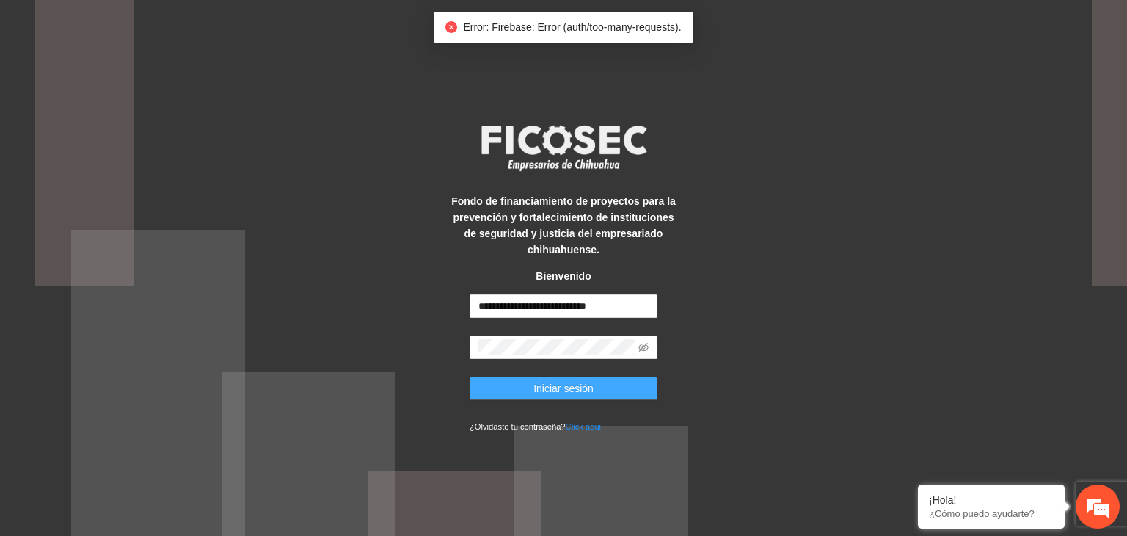
click at [570, 380] on span "Iniciar sesión" at bounding box center [564, 388] width 60 height 16
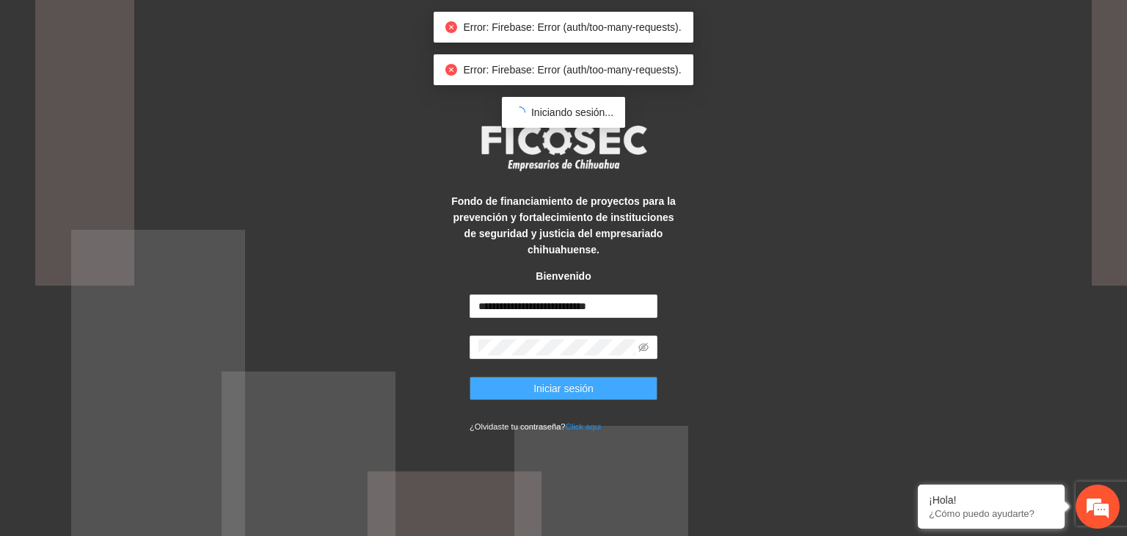
click at [570, 380] on span "Iniciar sesión" at bounding box center [564, 388] width 60 height 16
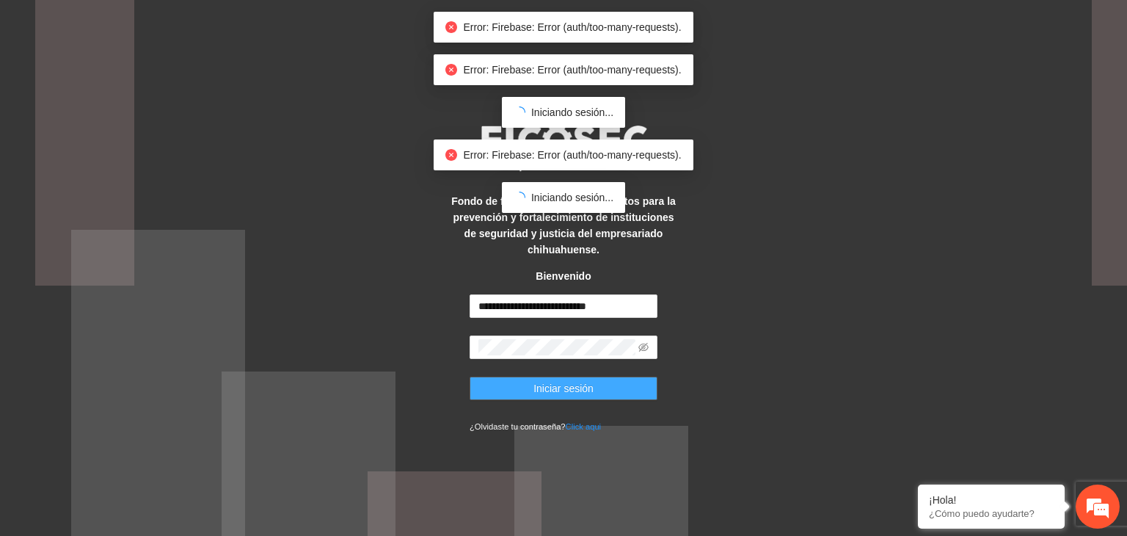
click at [570, 380] on span "Iniciar sesión" at bounding box center [564, 388] width 60 height 16
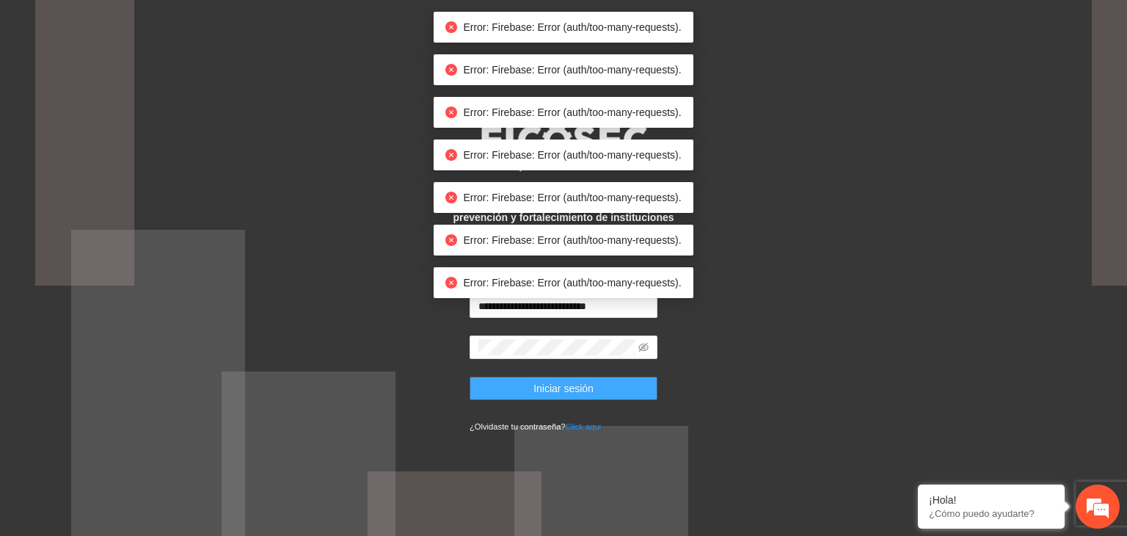
click at [570, 379] on button "Iniciar sesión" at bounding box center [564, 388] width 188 height 23
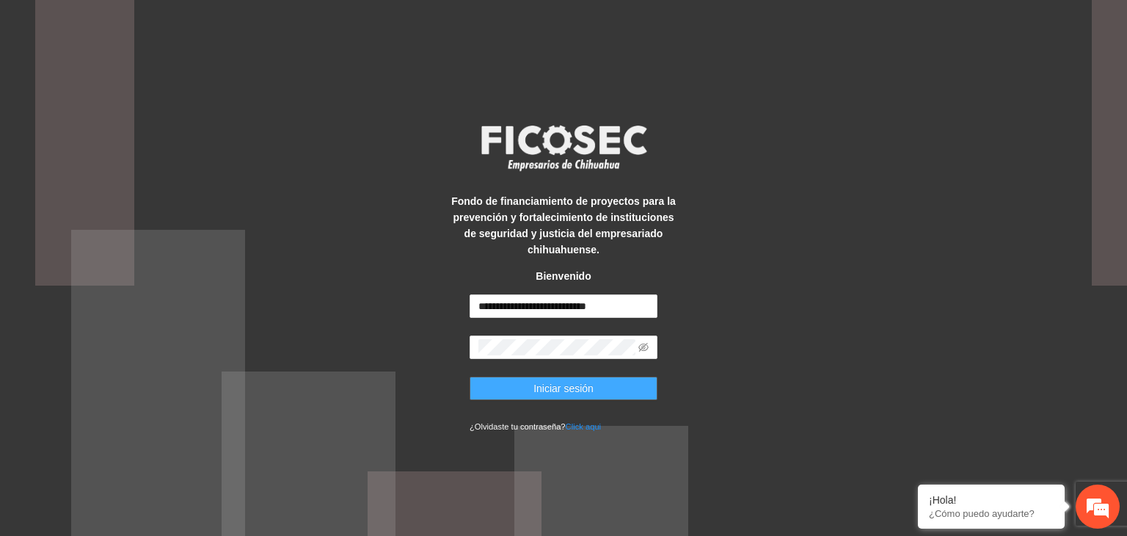
click at [582, 388] on span "Iniciar sesión" at bounding box center [564, 388] width 60 height 16
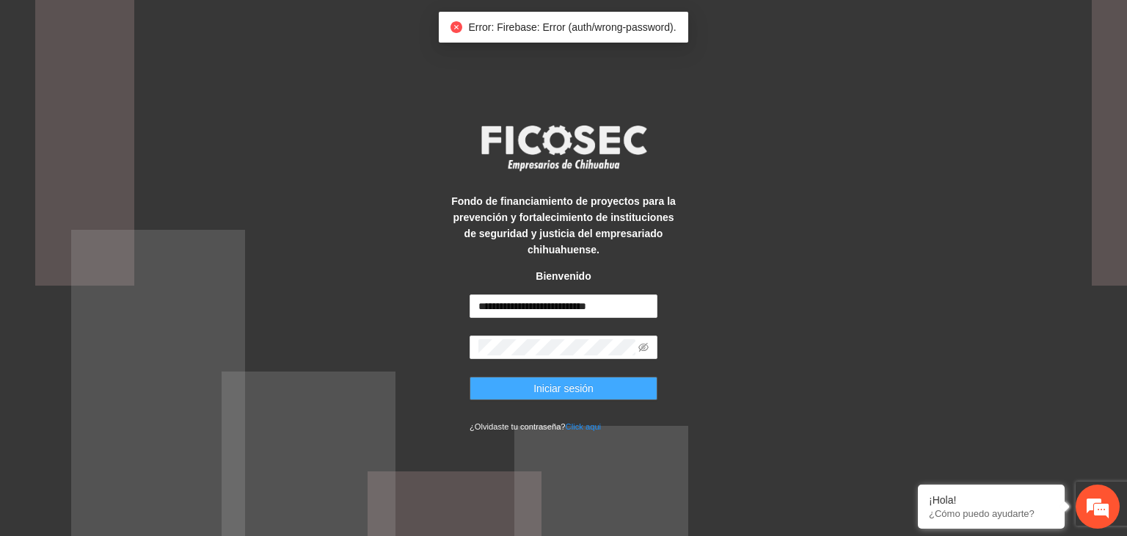
click at [582, 388] on span "Iniciar sesión" at bounding box center [564, 388] width 60 height 16
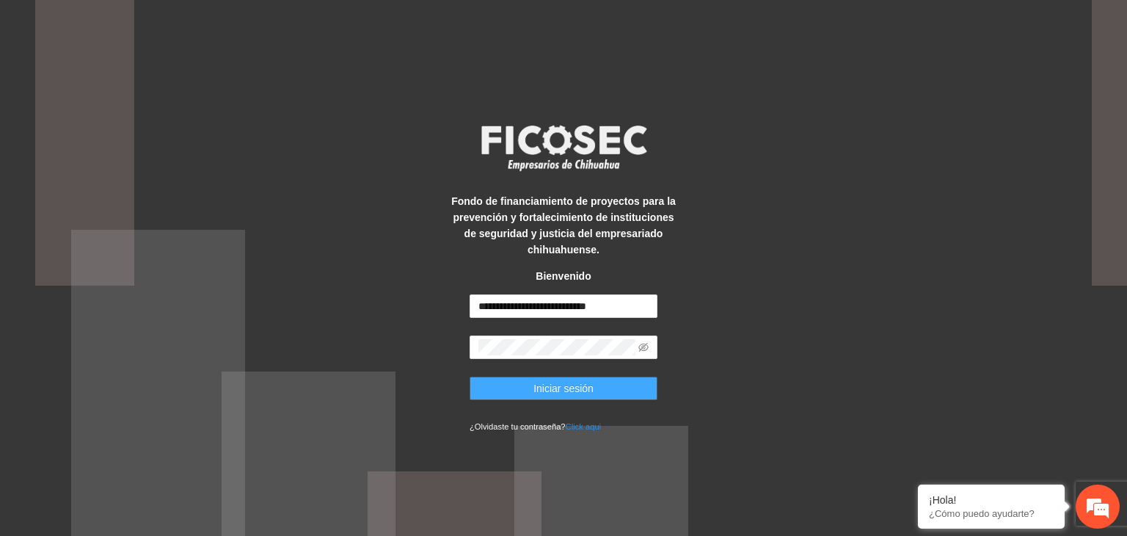
click at [582, 388] on span "Iniciar sesión" at bounding box center [564, 388] width 60 height 16
drag, startPoint x: 577, startPoint y: 394, endPoint x: 462, endPoint y: 222, distance: 207.0
click at [462, 222] on strong "Fondo de financiamiento de proyectos para la prevención y fortalecimiento de in…" at bounding box center [563, 225] width 225 height 60
click at [546, 382] on span "Iniciar sesión" at bounding box center [564, 388] width 60 height 16
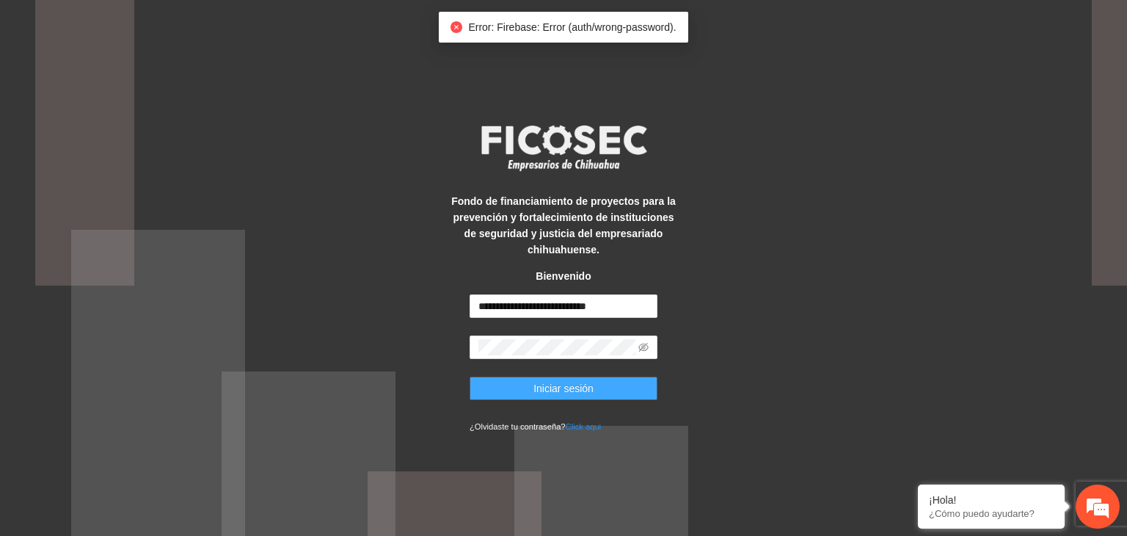
click at [534, 395] on span "Iniciar sesión" at bounding box center [564, 388] width 60 height 16
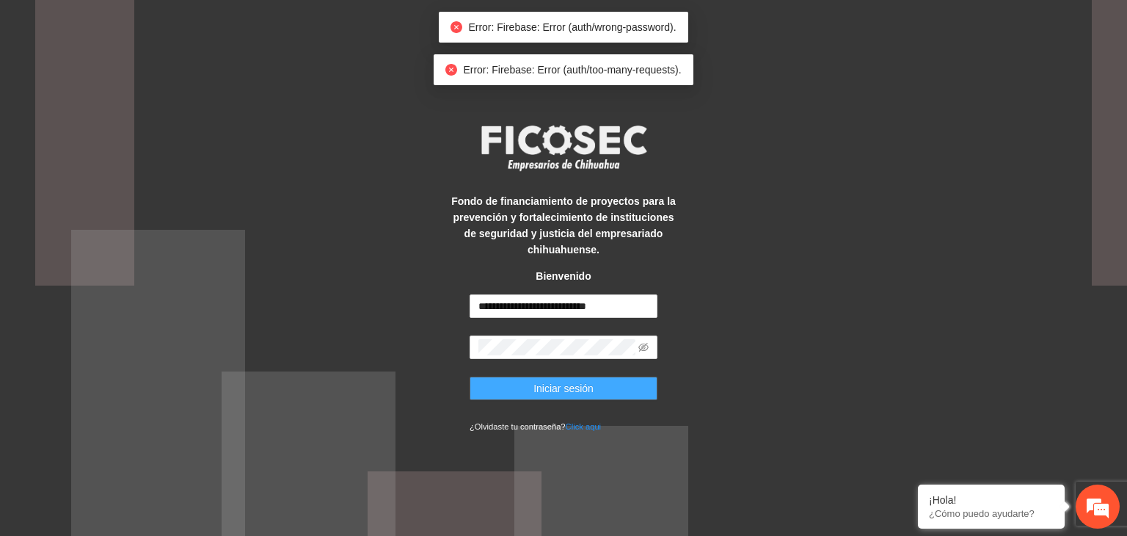
click at [534, 395] on span "Iniciar sesión" at bounding box center [564, 388] width 60 height 16
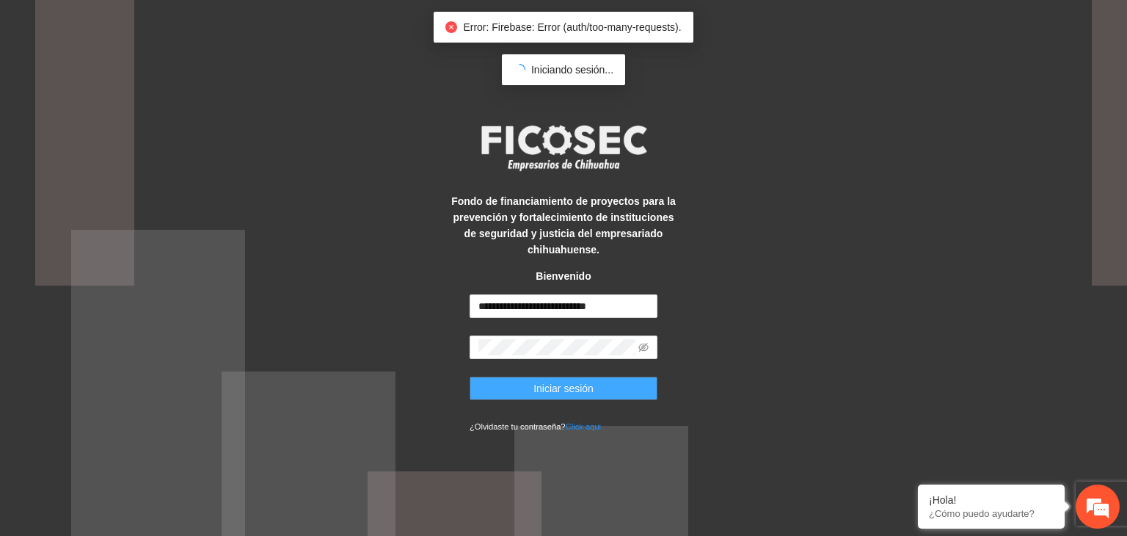
click at [534, 395] on span "Iniciar sesión" at bounding box center [564, 388] width 60 height 16
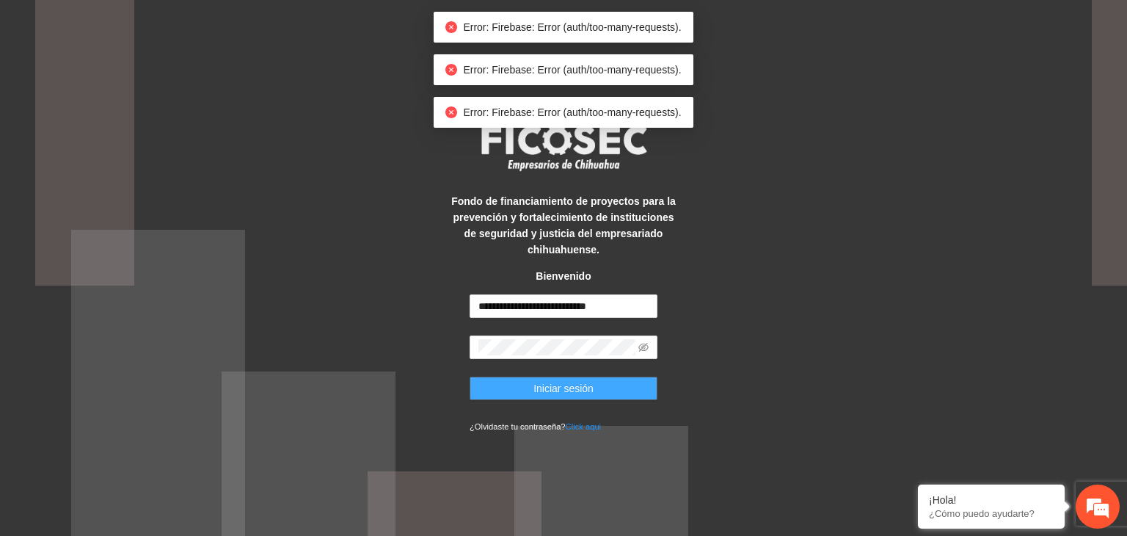
click at [534, 395] on span "Iniciar sesión" at bounding box center [564, 388] width 60 height 16
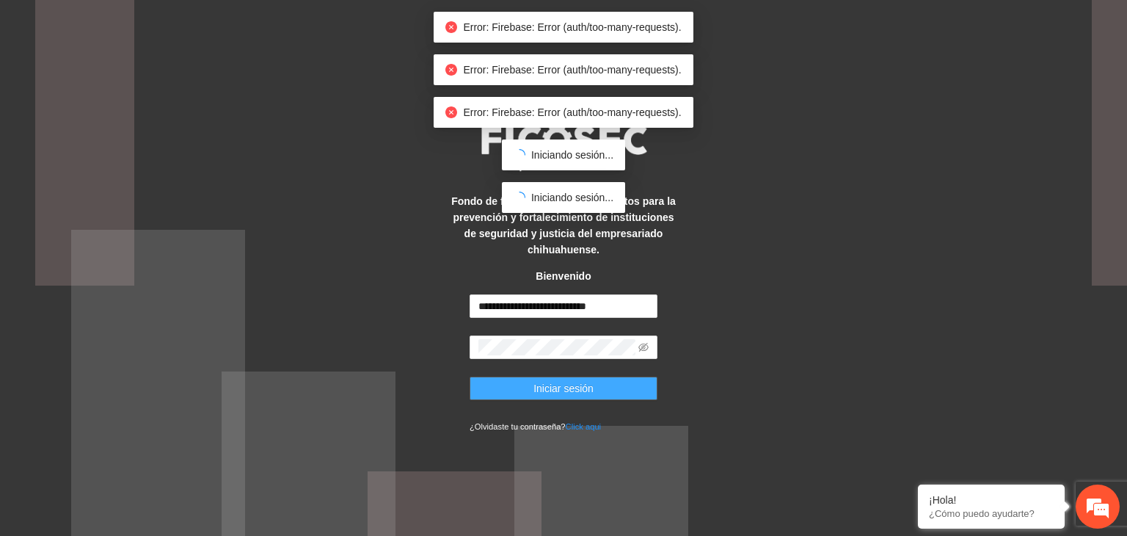
click at [534, 395] on span "Iniciar sesión" at bounding box center [564, 388] width 60 height 16
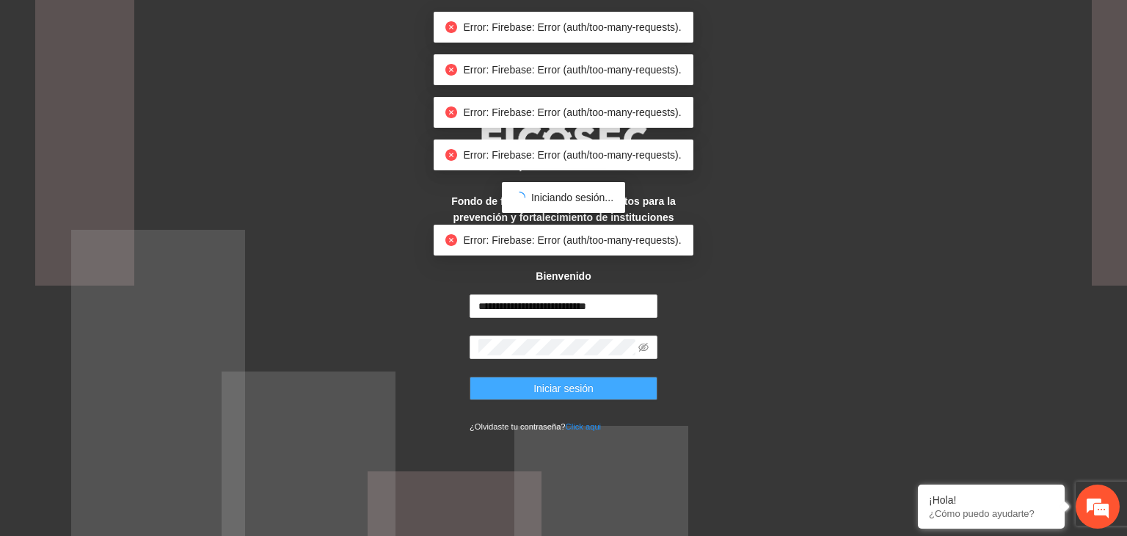
click at [534, 395] on span "Iniciar sesión" at bounding box center [564, 388] width 60 height 16
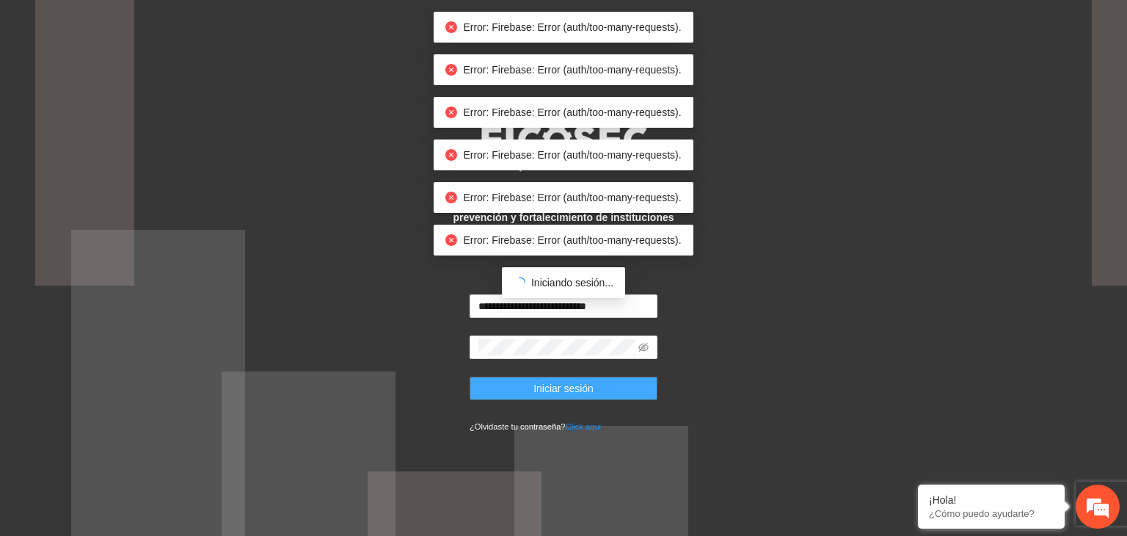
click at [534, 395] on span "Iniciar sesión" at bounding box center [564, 388] width 60 height 16
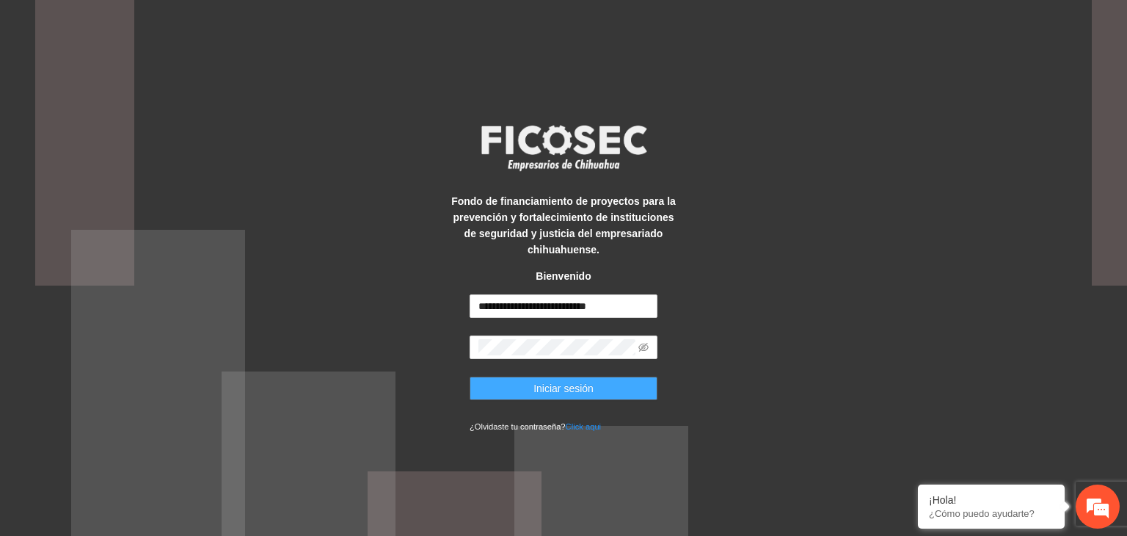
click at [558, 385] on span "Iniciar sesión" at bounding box center [564, 388] width 60 height 16
